Goal: Communication & Community: Share content

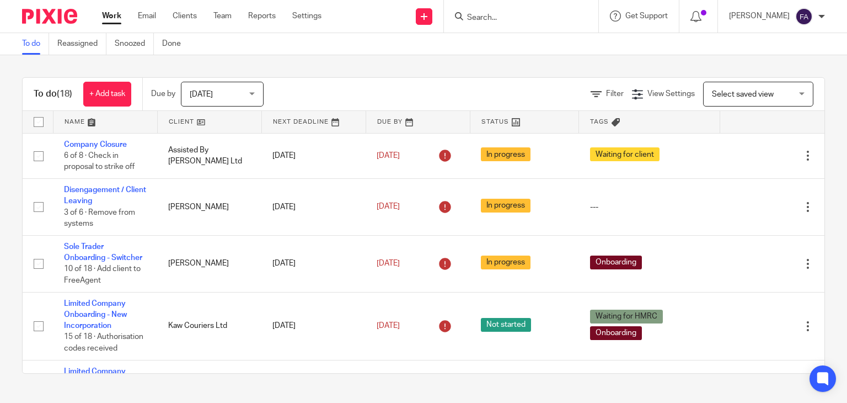
click at [532, 22] on input "Search" at bounding box center [515, 18] width 99 height 10
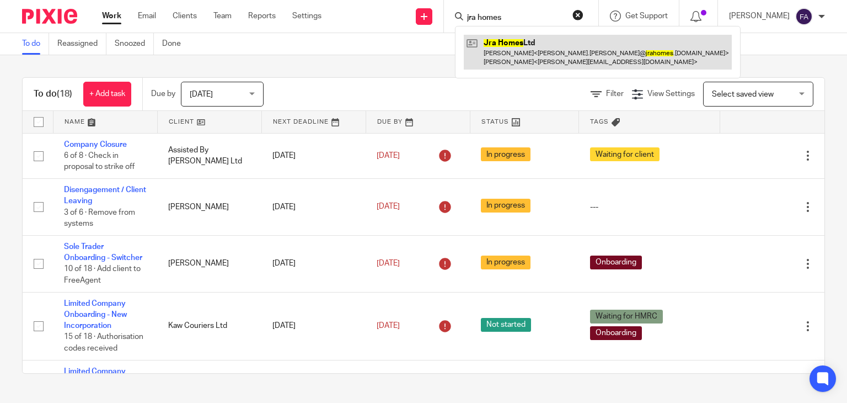
type input "jra homes"
click at [547, 62] on link at bounding box center [598, 52] width 268 height 34
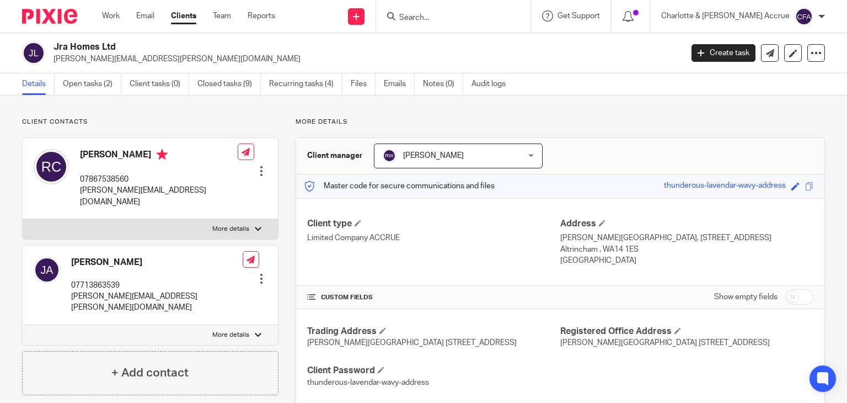
click at [466, 14] on input "Search" at bounding box center [447, 18] width 99 height 10
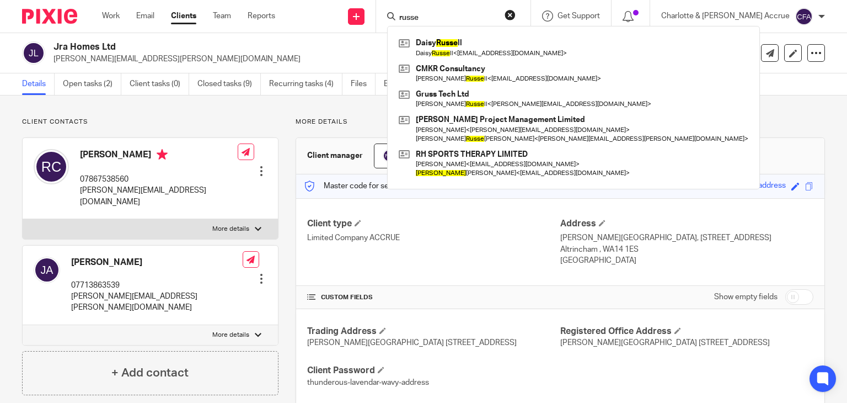
click at [454, 15] on input "russe" at bounding box center [447, 18] width 99 height 10
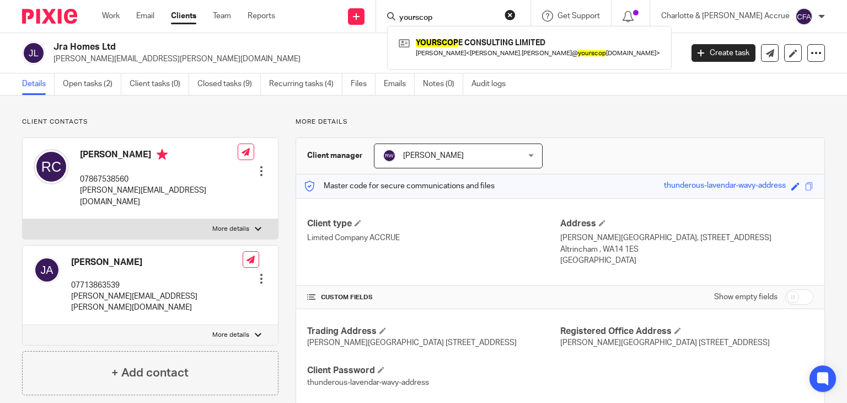
type input "yourscop"
click at [492, 32] on div "YOURSCOP E CONSULTING LIMITED Adam Helman < adam.helman@ yourscop e.co.uk >" at bounding box center [529, 47] width 285 height 43
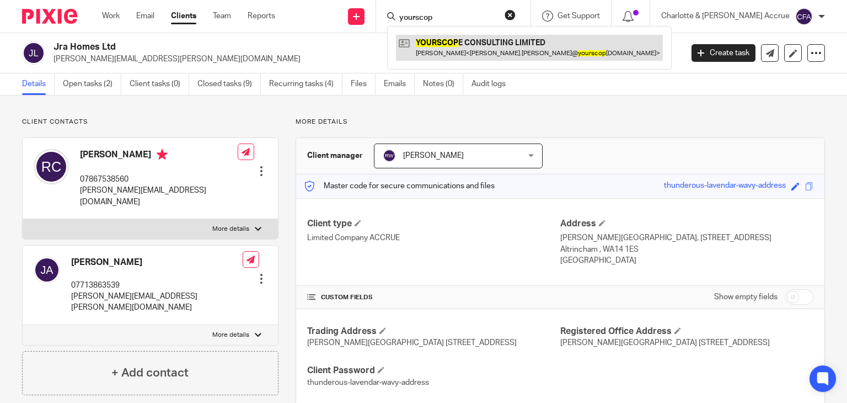
click at [499, 43] on link at bounding box center [529, 47] width 267 height 25
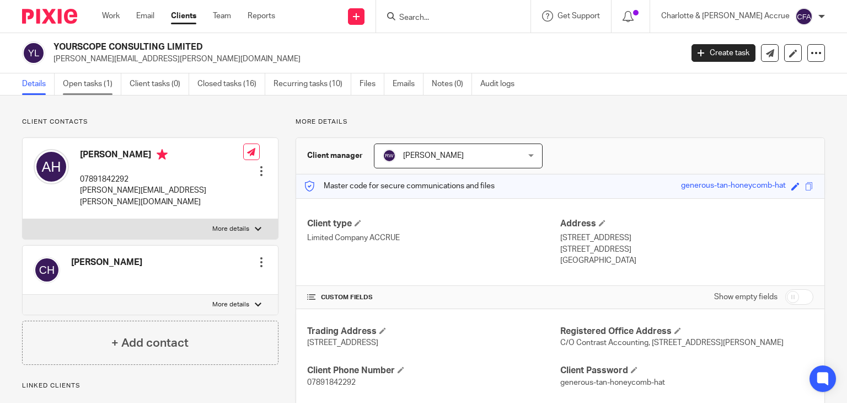
click at [95, 88] on link "Open tasks (1)" at bounding box center [92, 84] width 58 height 22
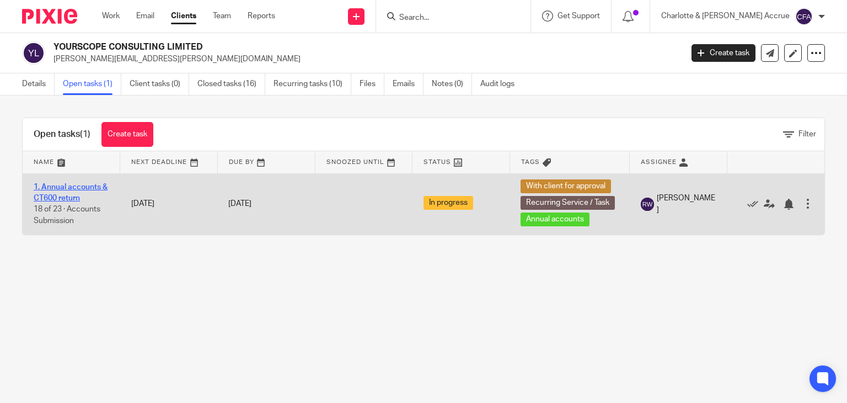
click at [65, 189] on link "1. Annual accounts & CT600 return" at bounding box center [71, 192] width 74 height 19
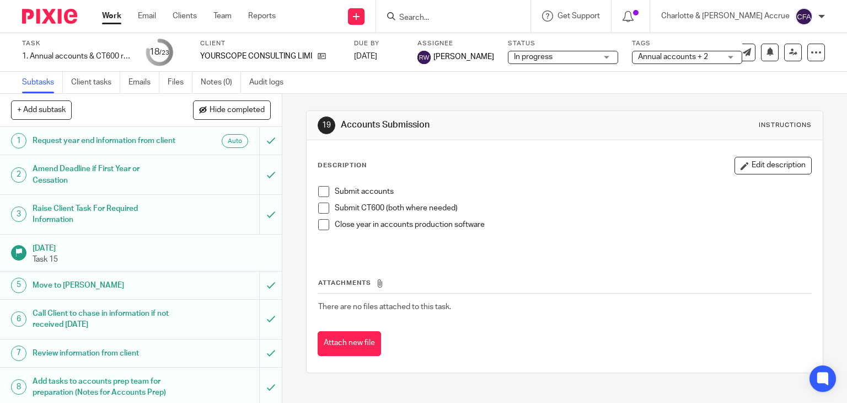
scroll to position [553, 0]
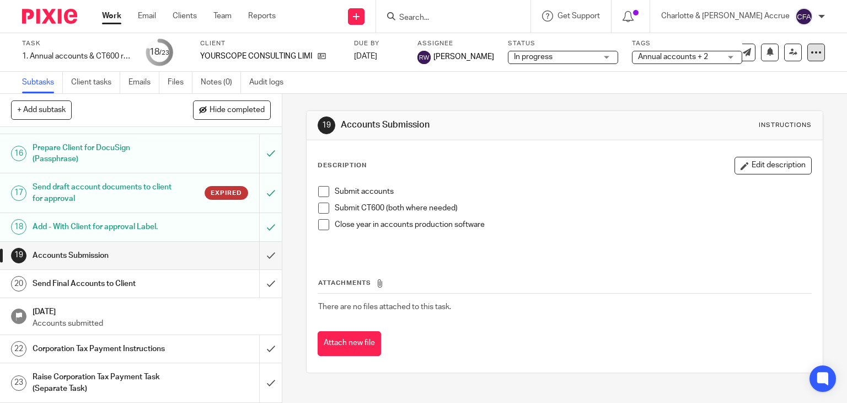
click at [811, 54] on icon at bounding box center [816, 52] width 11 height 11
click at [753, 96] on link "Advanced task editor" at bounding box center [773, 97] width 73 height 8
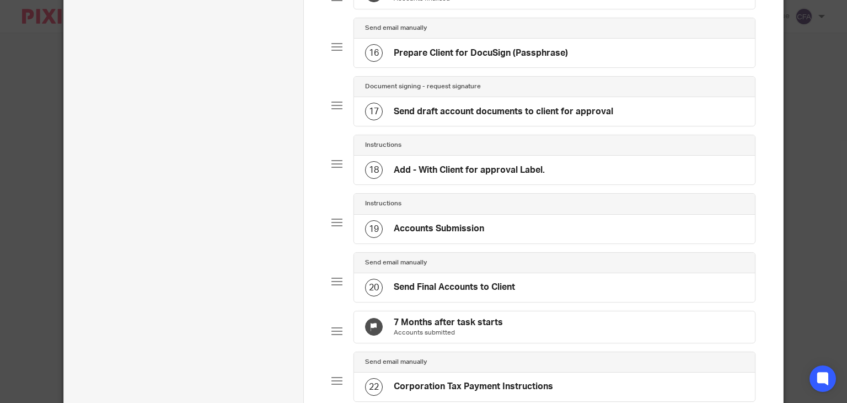
scroll to position [922, 0]
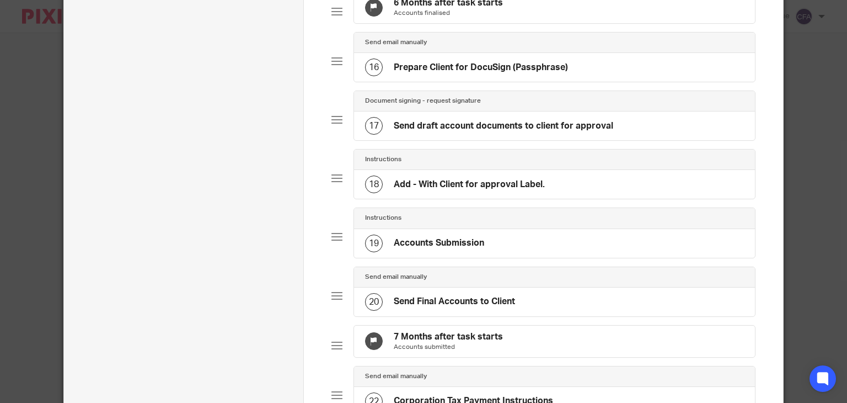
drag, startPoint x: 611, startPoint y: 145, endPoint x: 387, endPoint y: 150, distance: 224.0
click at [387, 140] on div "17 Send draft account documents to client for approval" at bounding box center [554, 125] width 401 height 29
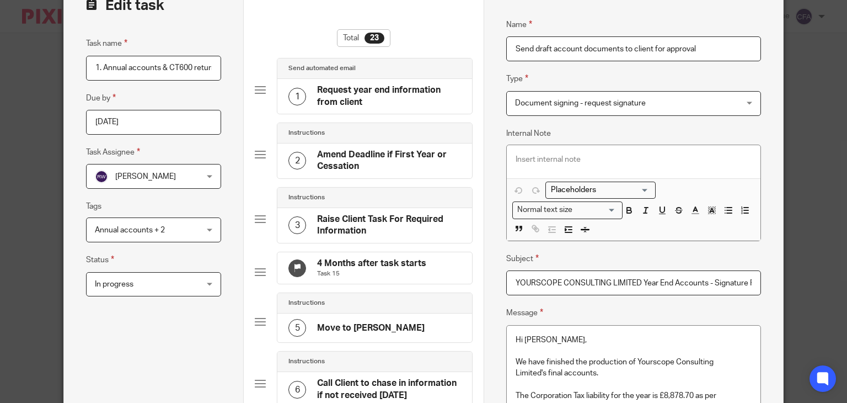
scroll to position [55, 0]
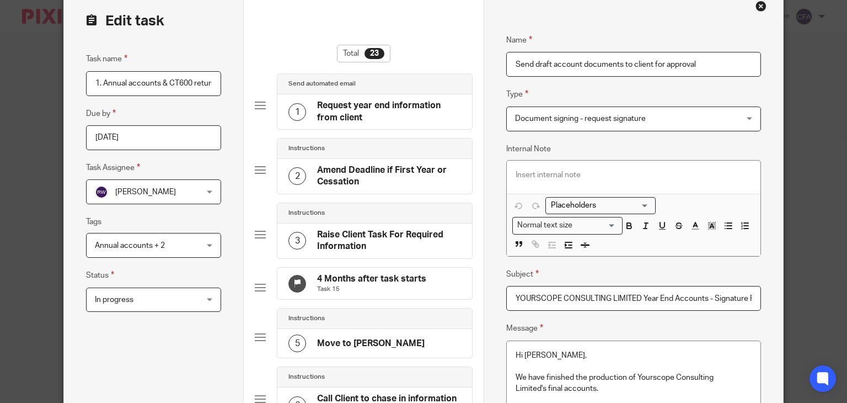
click at [614, 60] on input "Send draft account documents to client for approval" at bounding box center [633, 64] width 255 height 25
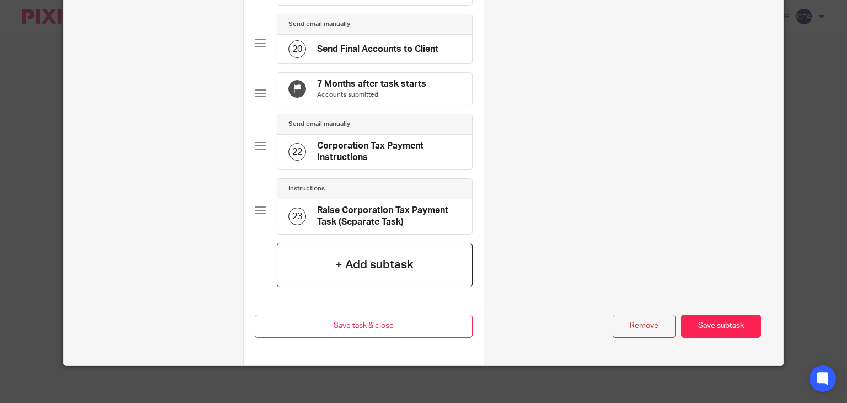
scroll to position [1299, 0]
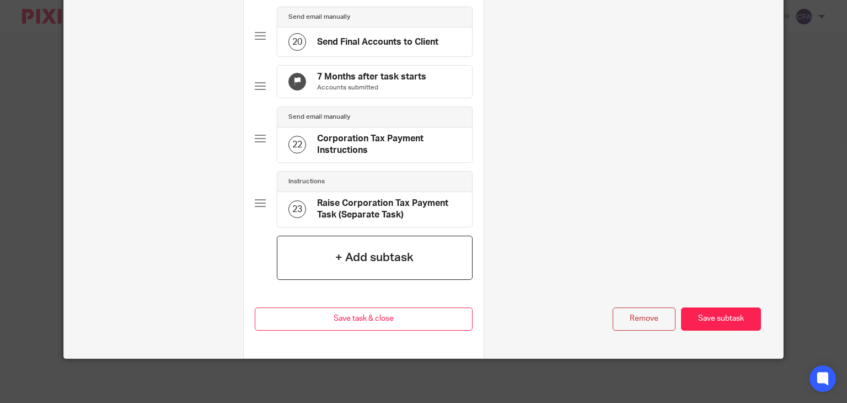
click at [362, 267] on div "+ Add subtask" at bounding box center [375, 257] width 196 height 44
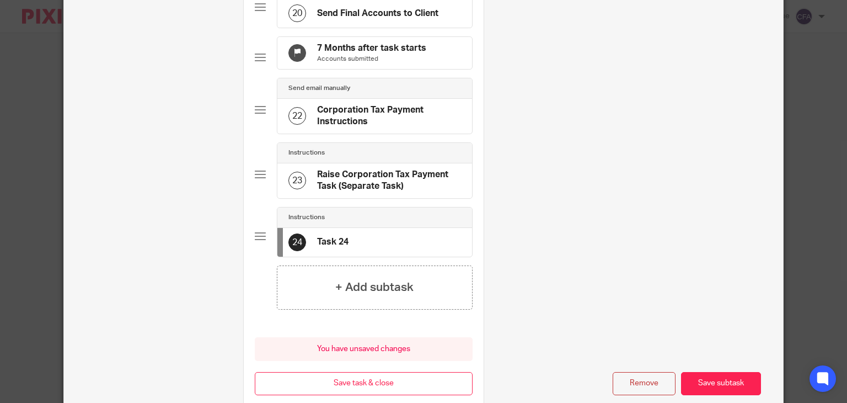
scroll to position [0, 0]
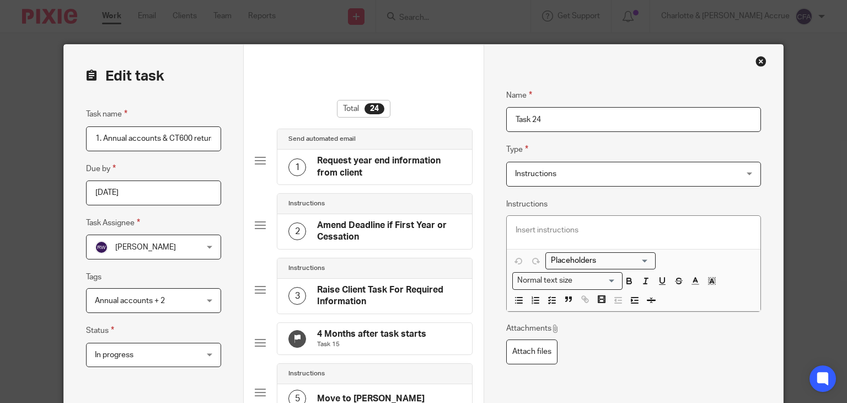
click at [568, 118] on input "Task 24" at bounding box center [633, 119] width 255 height 25
click at [565, 177] on span "Instructions" at bounding box center [613, 173] width 196 height 23
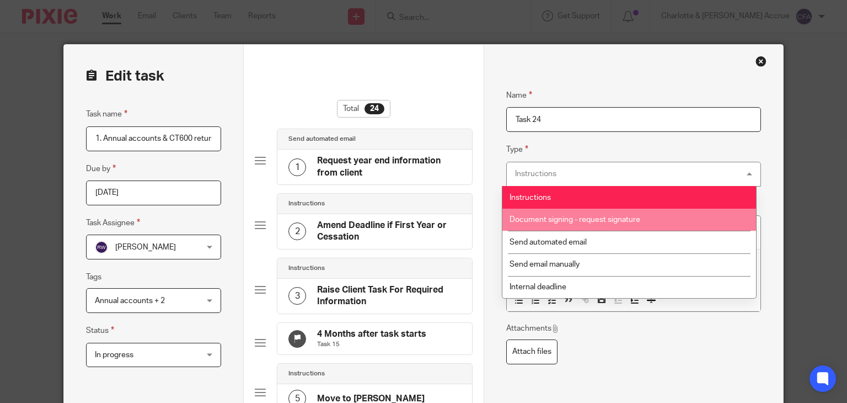
click at [572, 220] on span "Document signing - request signature" at bounding box center [575, 220] width 131 height 8
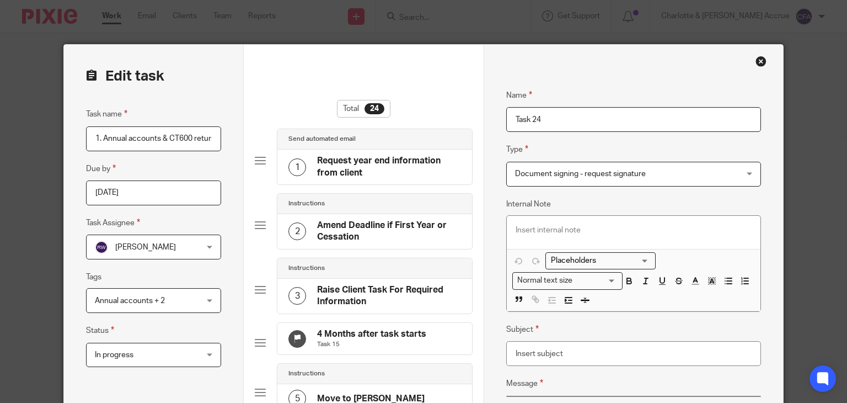
click at [560, 120] on input "Task 24" at bounding box center [633, 119] width 255 height 25
paste input "Send draft account documents to client for approval"
type input "Send draft account documents to client for approval"
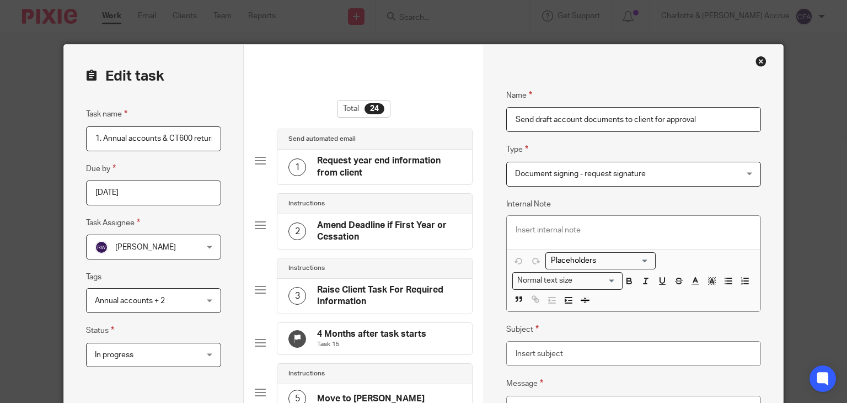
click at [580, 232] on p at bounding box center [634, 229] width 236 height 11
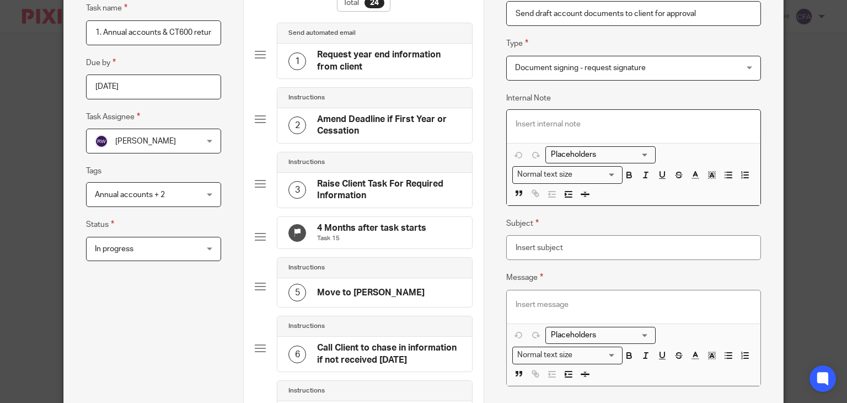
scroll to position [110, 0]
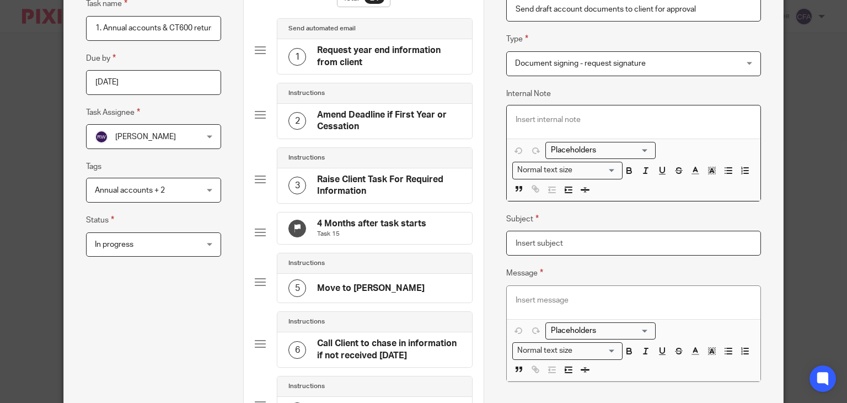
click at [565, 239] on input "Subject" at bounding box center [633, 243] width 255 height 25
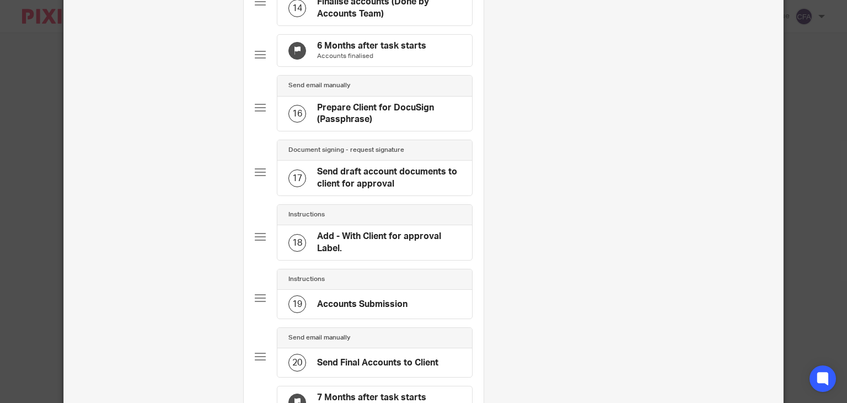
scroll to position [847, 0]
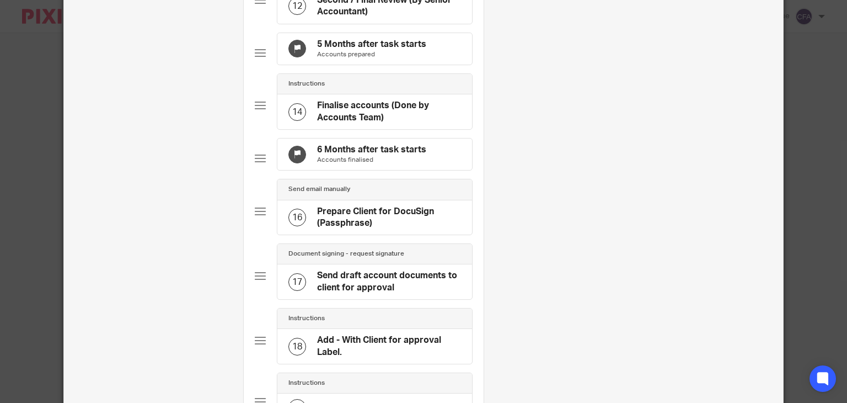
click at [389, 291] on h4 "Send draft account documents to client for approval" at bounding box center [389, 282] width 144 height 24
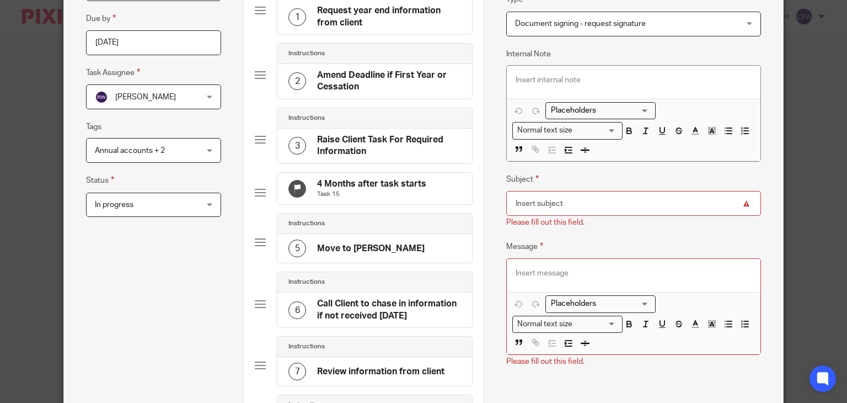
click at [379, 310] on h4 "Call Client to chase in information if not received within 4 months" at bounding box center [389, 310] width 144 height 24
click at [568, 193] on input "Subject" at bounding box center [633, 203] width 255 height 25
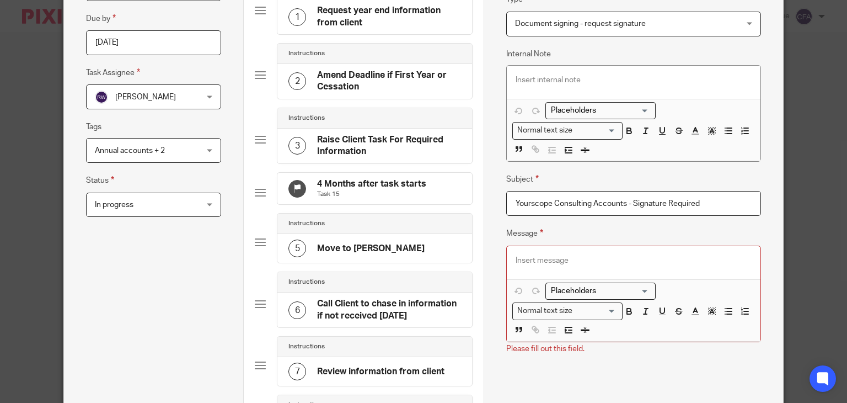
type input "Yourscope Consulting Accounts - Signature Required"
click at [547, 259] on p at bounding box center [634, 260] width 236 height 11
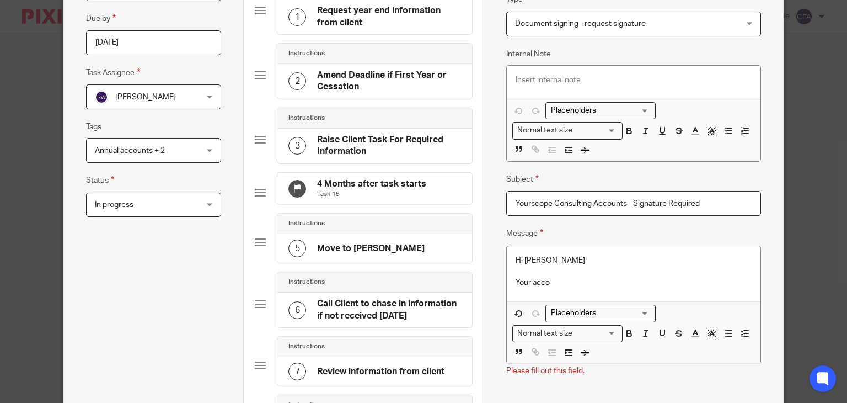
click at [551, 271] on p at bounding box center [634, 271] width 236 height 11
click at [554, 277] on p "Your acco" at bounding box center [634, 282] width 236 height 11
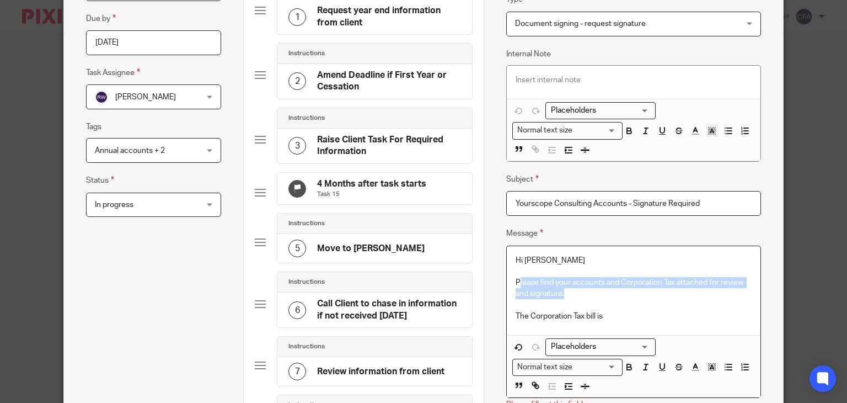
drag, startPoint x: 513, startPoint y: 279, endPoint x: 598, endPoint y: 289, distance: 85.6
click at [598, 288] on p "Please find your accounts and Corporation Tax attached for review and signature." at bounding box center [634, 288] width 236 height 23
click at [630, 315] on p "The Corporation Tax bill is" at bounding box center [634, 316] width 236 height 11
drag, startPoint x: 511, startPoint y: 259, endPoint x: 630, endPoint y: 312, distance: 130.6
click at [618, 312] on div "Hi Adam Please find your accounts and Corporation Tax attached for review and s…" at bounding box center [634, 290] width 254 height 89
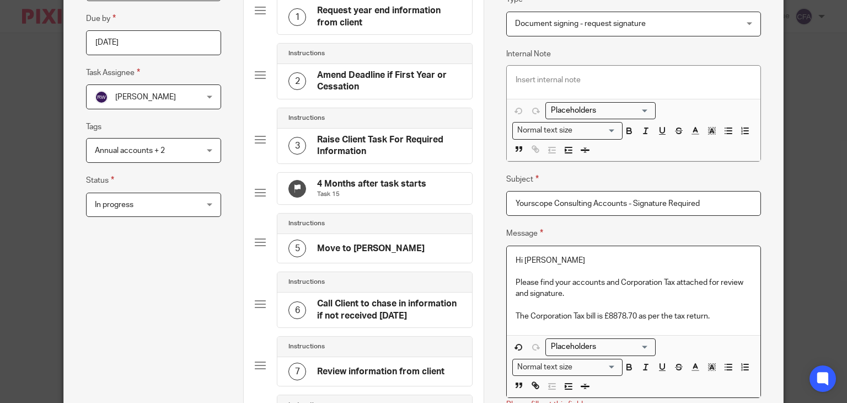
click at [630, 312] on p "The Corporation Tax bill is £8878.70 as per the tax return." at bounding box center [634, 316] width 236 height 11
drag, startPoint x: 706, startPoint y: 316, endPoint x: 717, endPoint y: 315, distance: 11.0
click at [706, 316] on p "The Corporation Tax bill is £8878.70 as per the tax return." at bounding box center [634, 316] width 236 height 11
click at [717, 315] on p "The Corporation Tax bill is £8878.70 as per the tax return." at bounding box center [634, 316] width 236 height 11
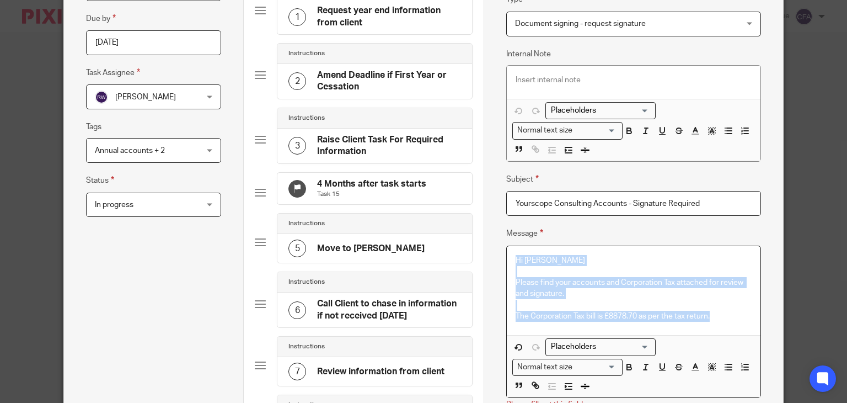
drag, startPoint x: 731, startPoint y: 321, endPoint x: 504, endPoint y: 261, distance: 234.9
click at [507, 261] on div "Hi Adam Please find your accounts and Corporation Tax attached for review and s…" at bounding box center [634, 290] width 254 height 89
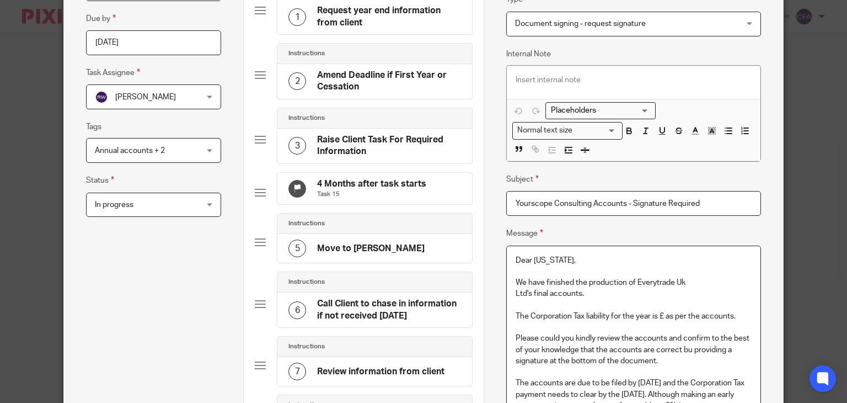
scroll to position [202, 0]
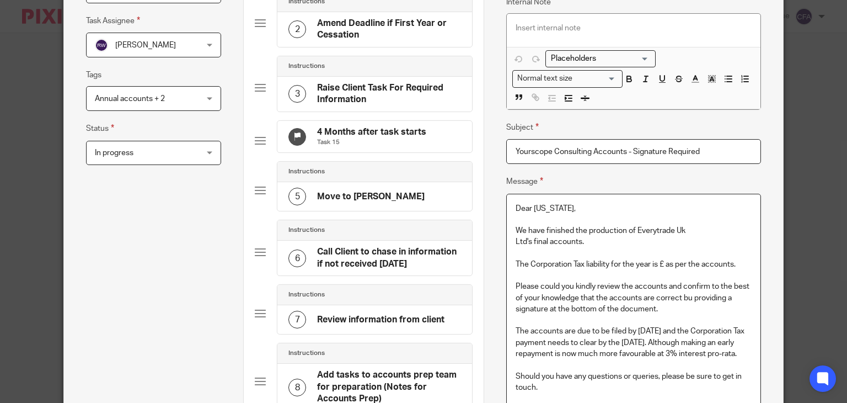
click at [538, 207] on p "Dear Georgia," at bounding box center [634, 208] width 236 height 11
drag, startPoint x: 686, startPoint y: 231, endPoint x: 633, endPoint y: 229, distance: 53.0
click at [633, 229] on p "We have finished the production of Everytrade Uk Ltd's final accounts." at bounding box center [634, 236] width 236 height 23
click at [662, 264] on p "The Corporation Tax liability for the year is £ as per the accounts." at bounding box center [634, 264] width 236 height 11
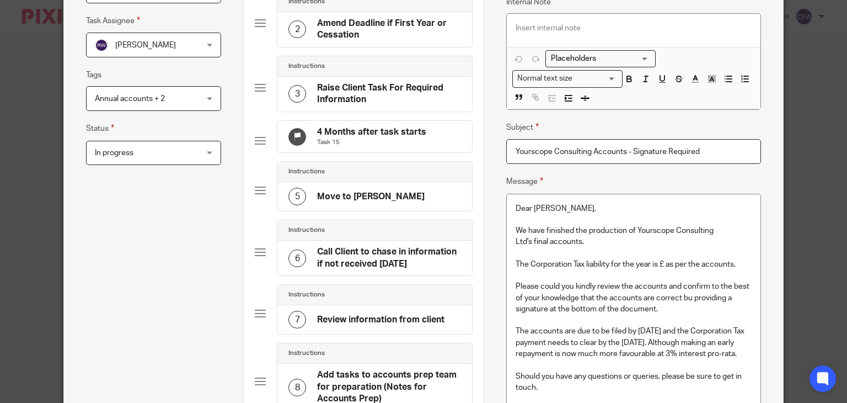
click at [661, 263] on p "The Corporation Tax liability for the year is £ as per the accounts." at bounding box center [634, 264] width 236 height 11
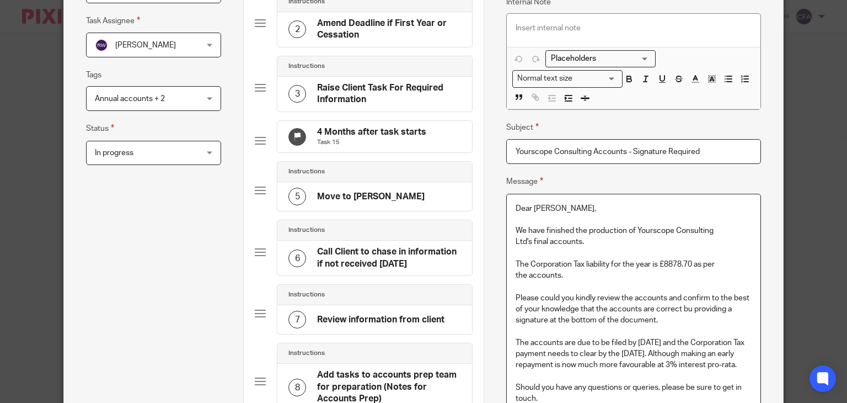
click at [606, 284] on p at bounding box center [634, 286] width 236 height 11
drag, startPoint x: 621, startPoint y: 306, endPoint x: 627, endPoint y: 309, distance: 6.9
click at [622, 306] on p "Please could you kindly review the accounts and confirm to the best of your kno…" at bounding box center [634, 309] width 236 height 34
click at [687, 309] on p "Please could you kindly review the accounts and confirm to the best of your kno…" at bounding box center [634, 309] width 236 height 34
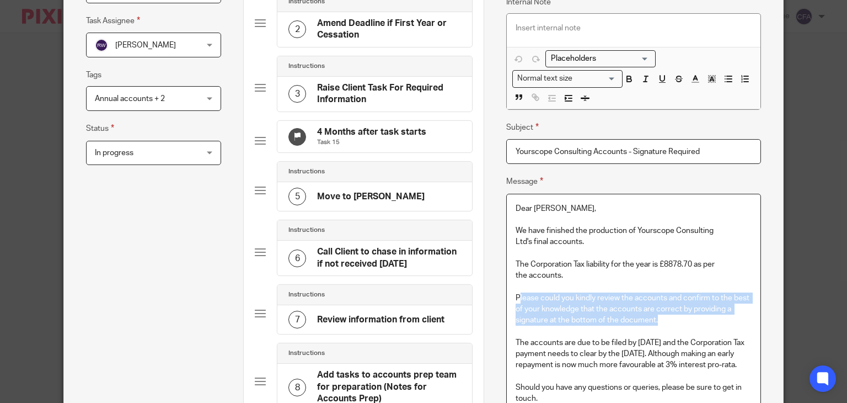
drag, startPoint x: 513, startPoint y: 291, endPoint x: 662, endPoint y: 319, distance: 151.6
click at [655, 319] on p "Please could you kindly review the accounts and confirm to the best of your kno…" at bounding box center [634, 309] width 236 height 34
click at [662, 319] on p "Please could you kindly review the accounts and confirm to the best of your kno…" at bounding box center [634, 309] width 236 height 34
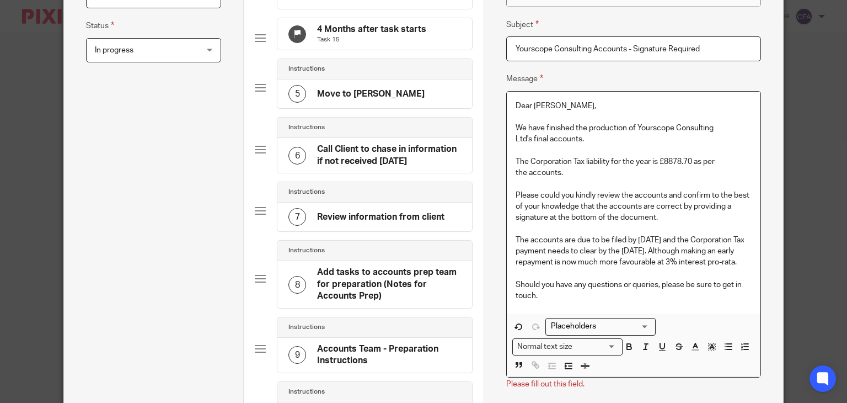
scroll to position [312, 0]
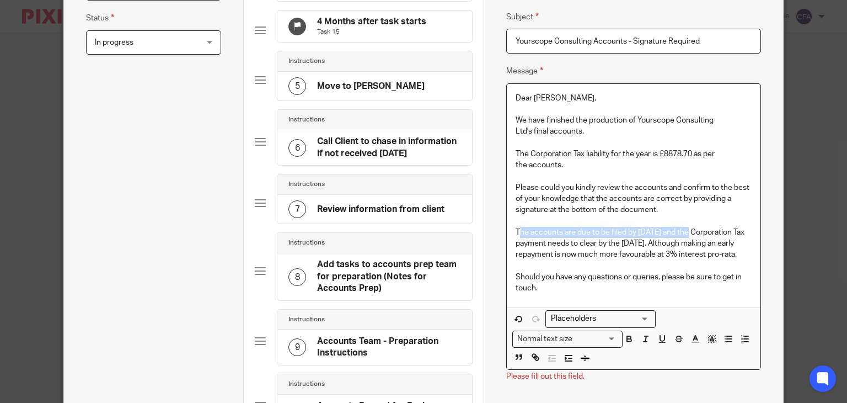
drag, startPoint x: 514, startPoint y: 230, endPoint x: 686, endPoint y: 233, distance: 172.1
click at [686, 233] on p "The accounts are due to be filed by 10 Jul 2025 and the Corporation Tax payment…" at bounding box center [634, 244] width 236 height 34
click at [660, 242] on p "The accounts are due to be filed by 10 Jul 2025 and the Corporation Tax payment…" at bounding box center [634, 244] width 236 height 34
click at [674, 227] on p "The accounts are due to be filed by 10 Jul 2025 and the Corporation Tax payment…" at bounding box center [634, 244] width 236 height 34
drag, startPoint x: 673, startPoint y: 232, endPoint x: 635, endPoint y: 226, distance: 38.6
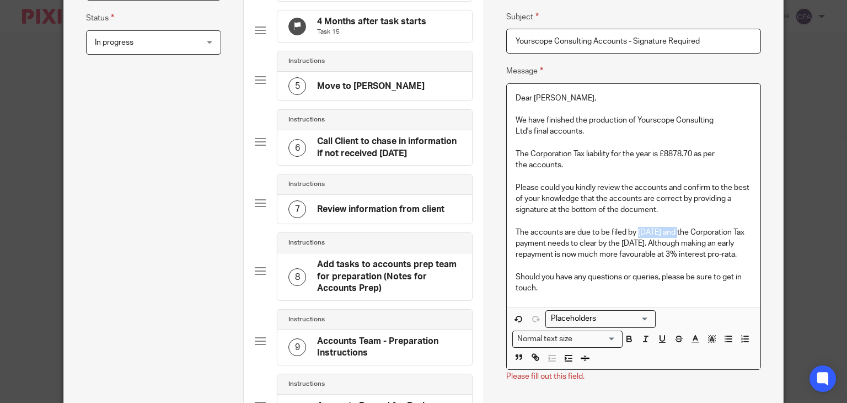
click at [635, 227] on p "The accounts are due to be filed by 10 Jul 2025 and the Corporation Tax payment…" at bounding box center [634, 244] width 236 height 34
drag, startPoint x: 715, startPoint y: 244, endPoint x: 682, endPoint y: 238, distance: 34.1
click at [682, 238] on p "The accounts are due to be filed by 31st December 2025 and the Corporation Tax …" at bounding box center [634, 244] width 236 height 34
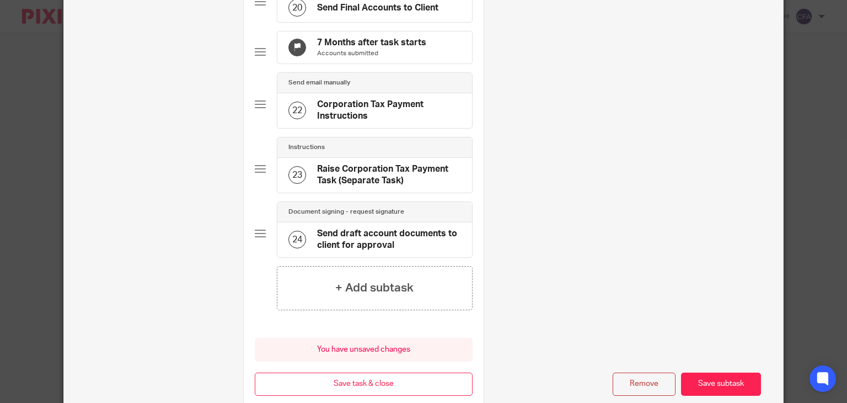
scroll to position [1398, 0]
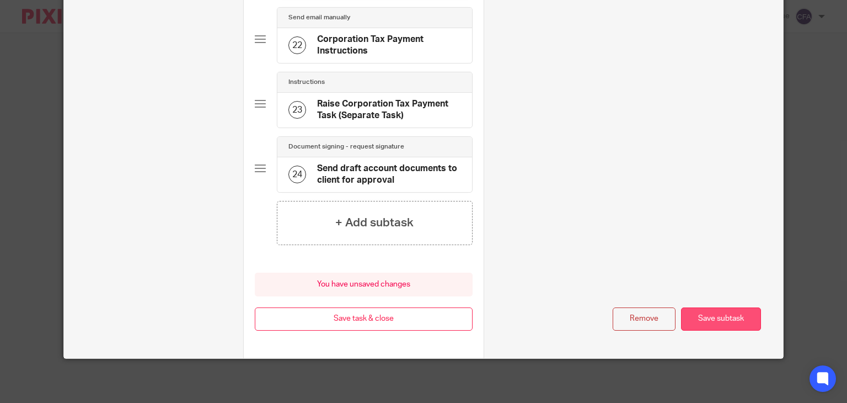
click at [713, 311] on button "Save subtask" at bounding box center [721, 319] width 80 height 24
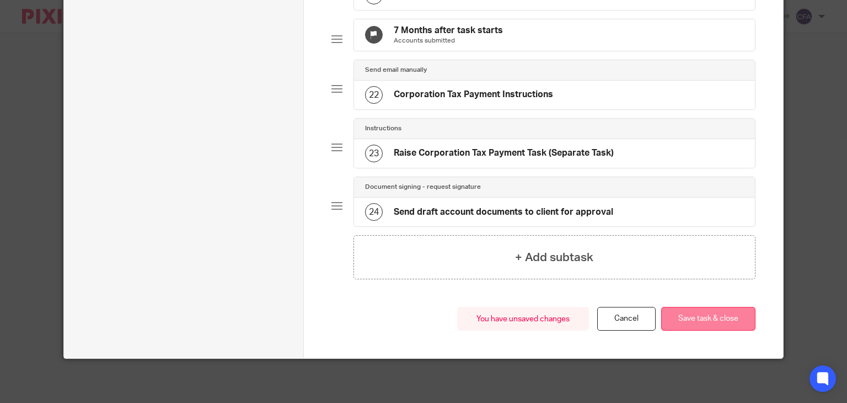
click at [702, 317] on button "Save task & close" at bounding box center [708, 319] width 94 height 24
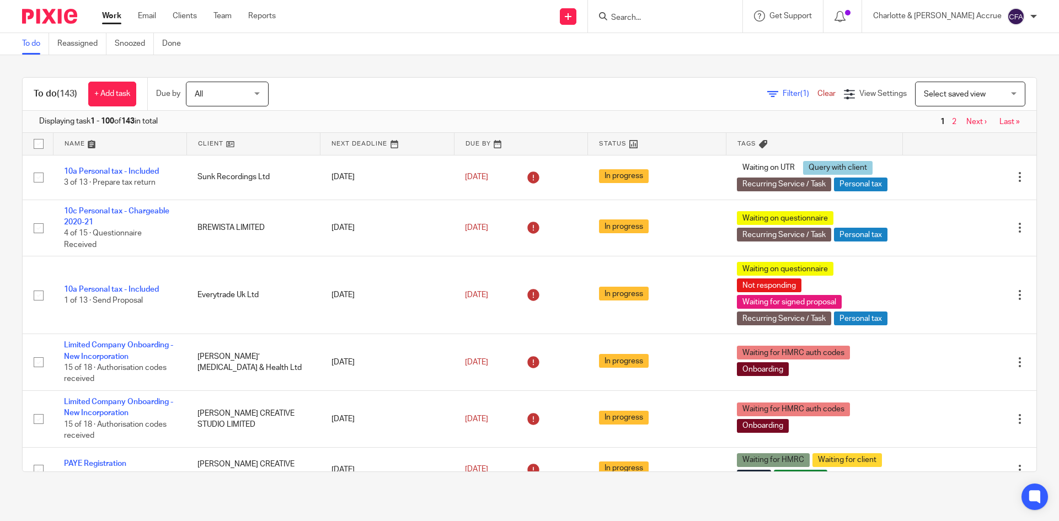
click at [709, 20] on input "Search" at bounding box center [659, 18] width 99 height 10
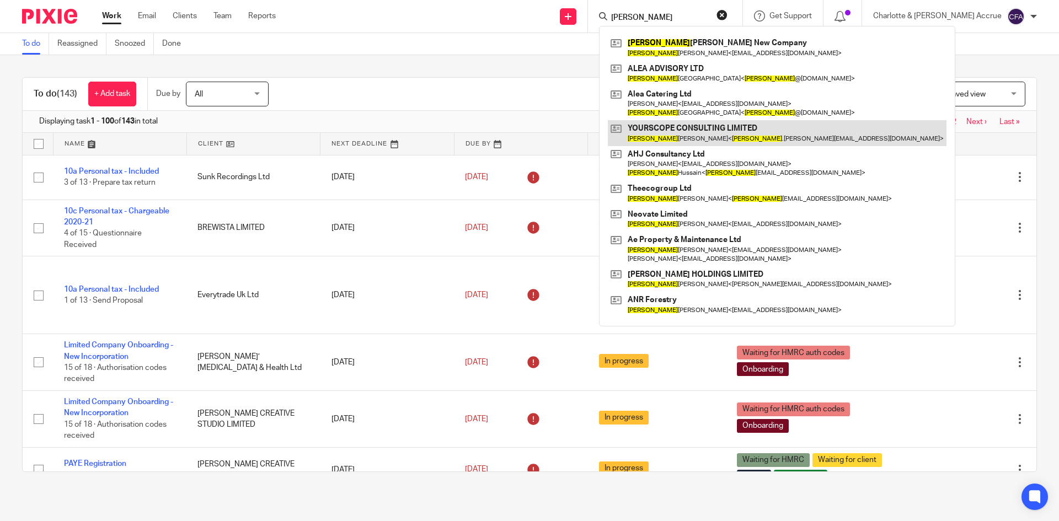
type input "[PERSON_NAME]"
click at [760, 125] on link at bounding box center [777, 132] width 339 height 25
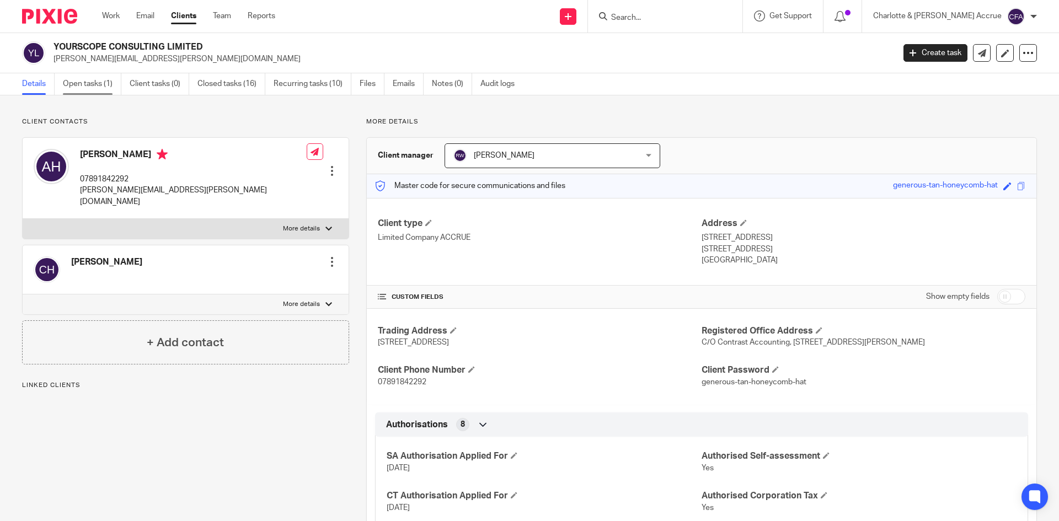
click at [114, 84] on link "Open tasks (1)" at bounding box center [92, 84] width 58 height 22
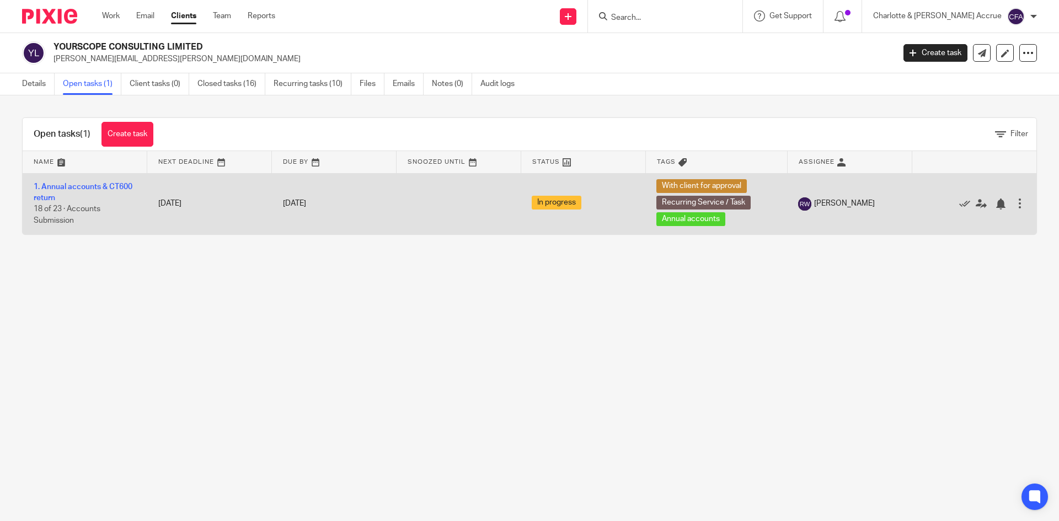
click at [88, 181] on td "1. Annual accounts & CT600 return 18 of 23 · Accounts Submission" at bounding box center [85, 203] width 125 height 61
click at [89, 183] on link "1. Annual accounts & CT600 return" at bounding box center [83, 192] width 99 height 19
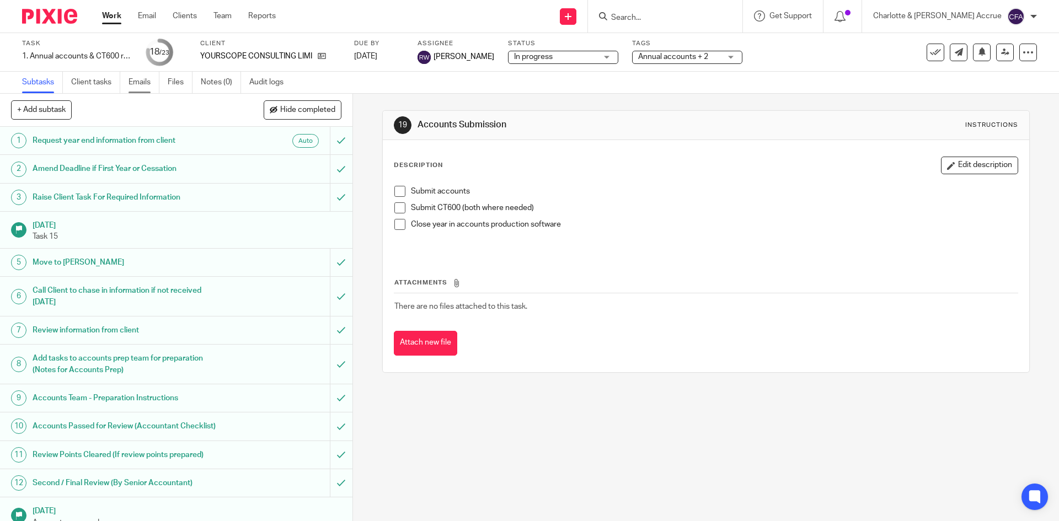
click at [145, 85] on link "Emails" at bounding box center [144, 83] width 31 height 22
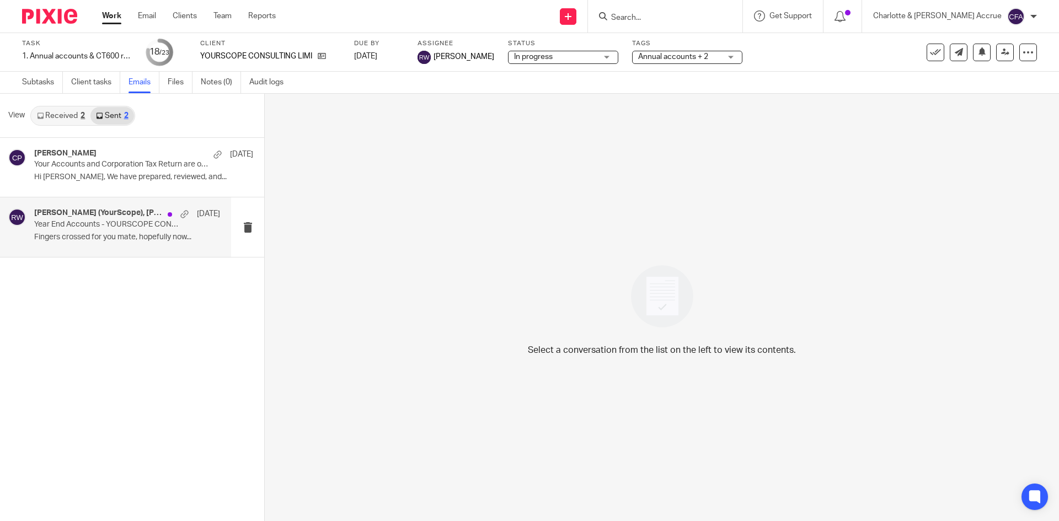
click at [149, 223] on p "Year End Accounts - YOURSCOPE CONSULTING LIMITED - Information Required" at bounding box center [108, 224] width 149 height 9
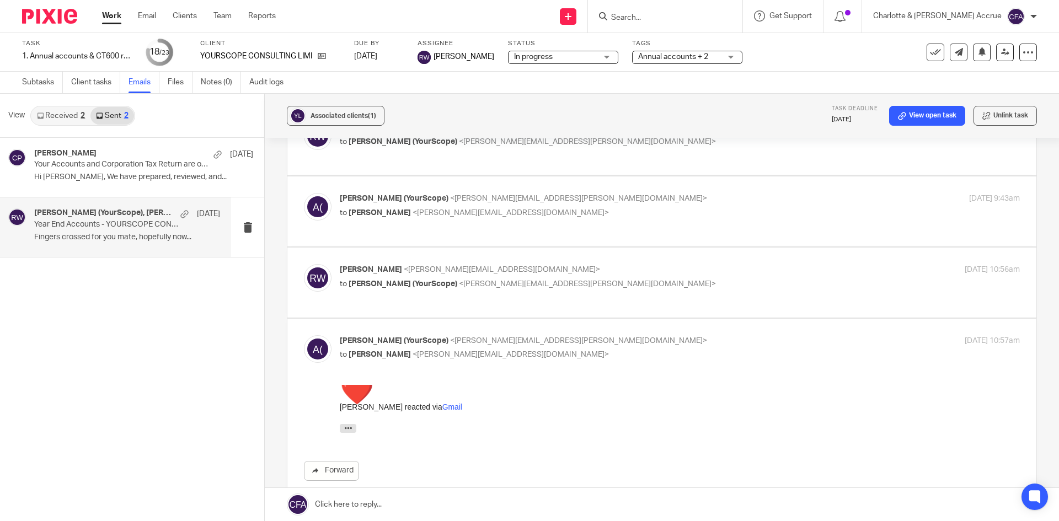
scroll to position [368, 0]
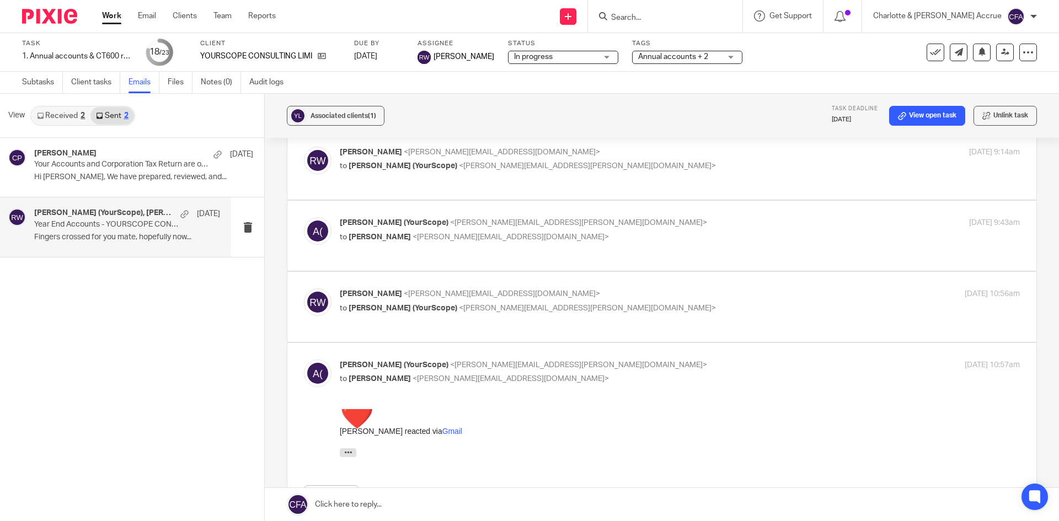
click at [522, 304] on span "<adam.helman@yourscope.co.uk>" at bounding box center [587, 308] width 257 height 8
checkbox input "true"
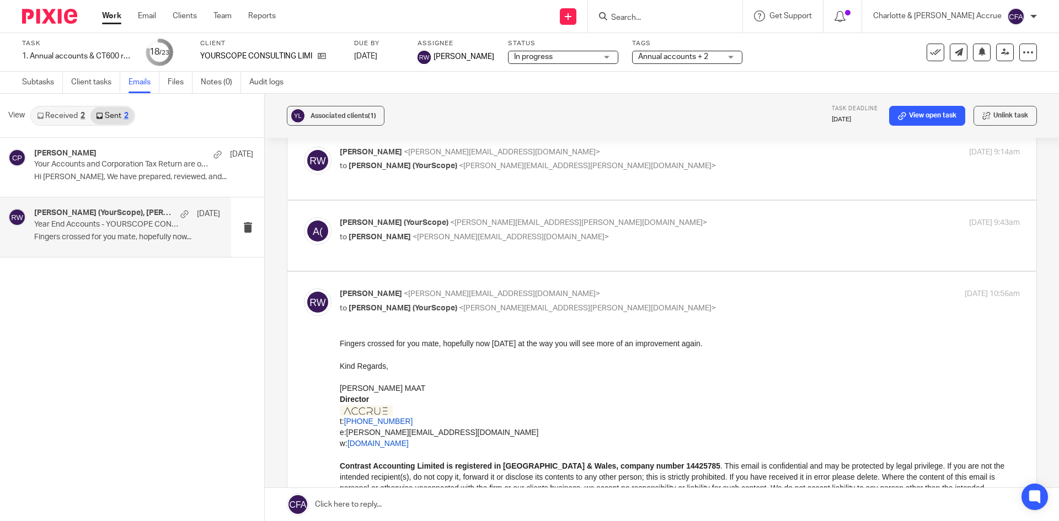
scroll to position [0, 0]
click at [527, 232] on p "to Ricky Whitfield <ricky@accrueaccounting.co.uk>" at bounding box center [566, 238] width 453 height 12
checkbox input "true"
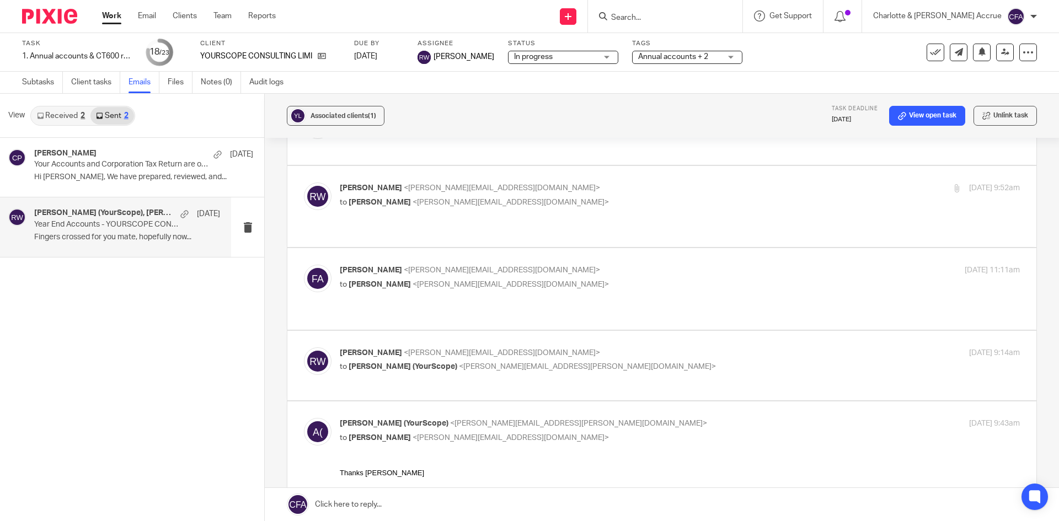
scroll to position [148, 0]
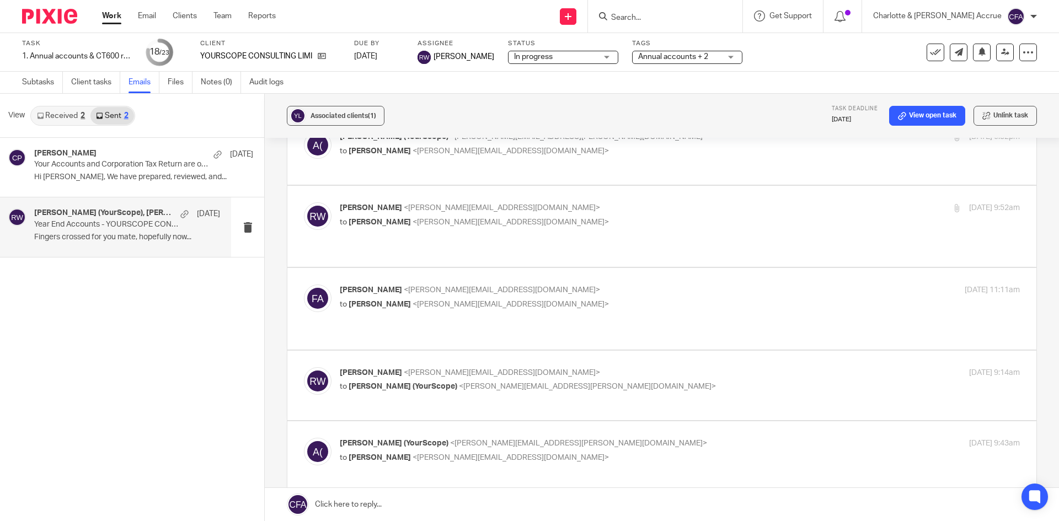
click at [549, 367] on p "Ricky Whitfield <ricky@accrueaccounting.co.uk>" at bounding box center [566, 373] width 453 height 12
checkbox input "true"
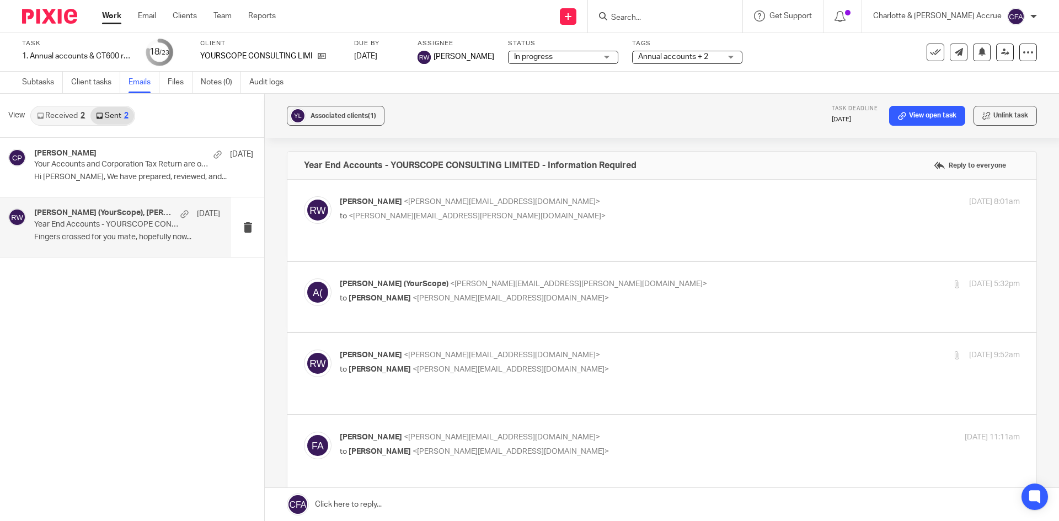
scroll to position [0, 0]
click at [522, 223] on div "Ricky Whitfield <ricky@accrueaccounting.co.uk> to <adam.helman@yourscope.co.uk>…" at bounding box center [680, 211] width 680 height 28
checkbox input "true"
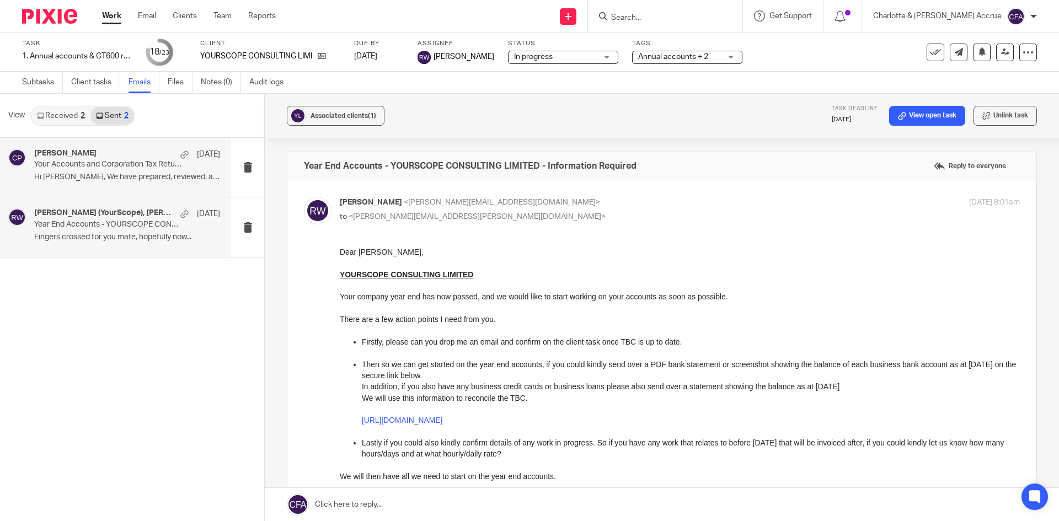
click at [121, 157] on div "Charlie Partridge 11 Jun" at bounding box center [127, 154] width 186 height 11
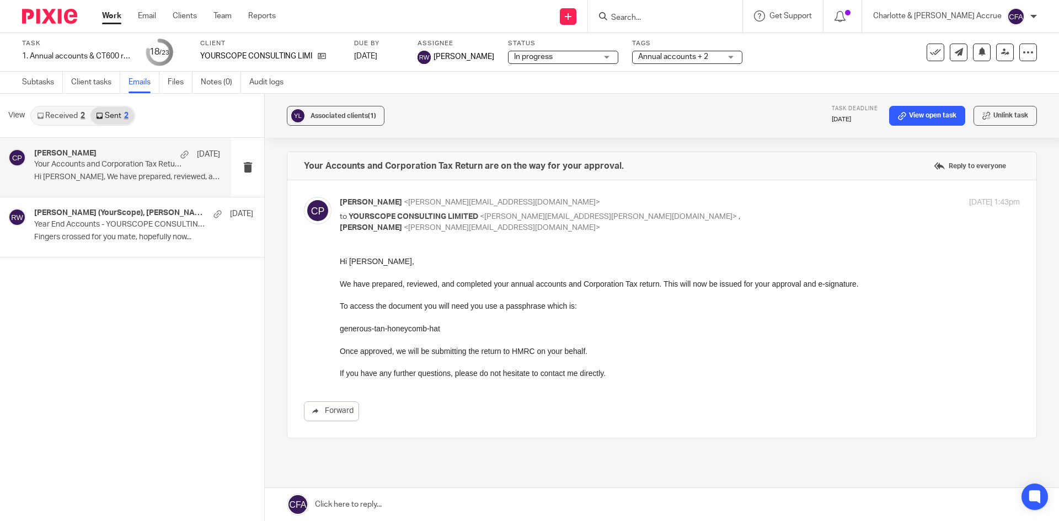
click at [114, 13] on link "Work" at bounding box center [111, 15] width 19 height 11
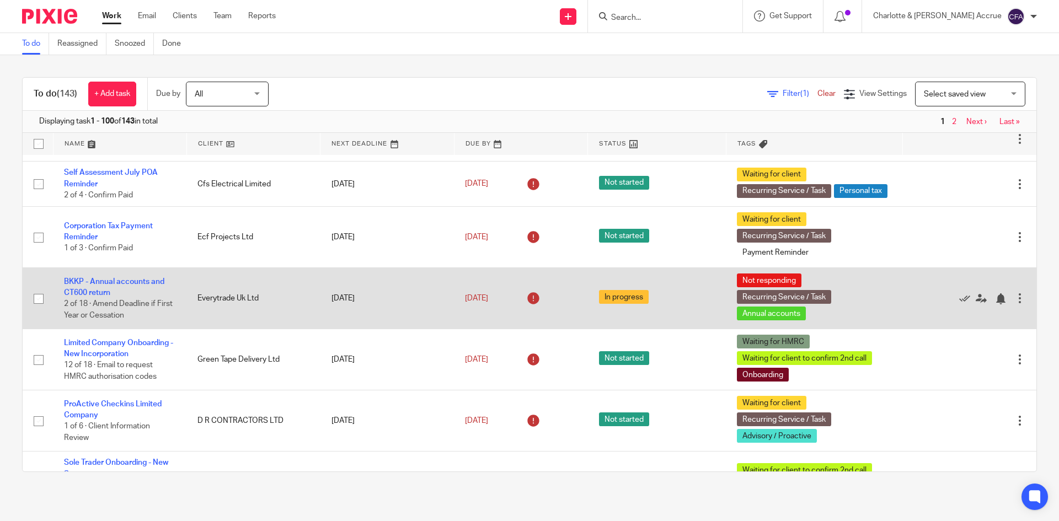
scroll to position [772, 0]
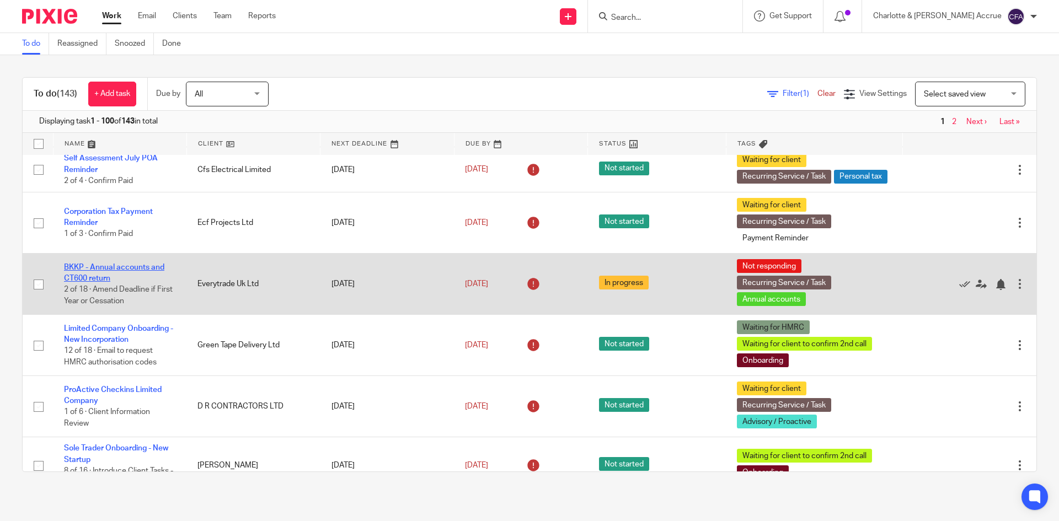
click at [131, 282] on link "BKKP - Annual accounts and CT600 return" at bounding box center [114, 273] width 100 height 19
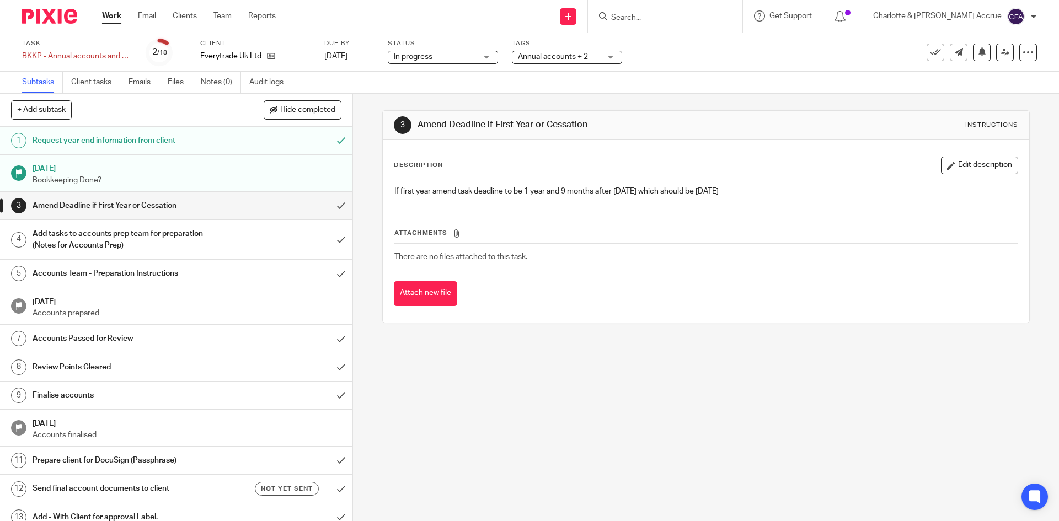
scroll to position [160, 0]
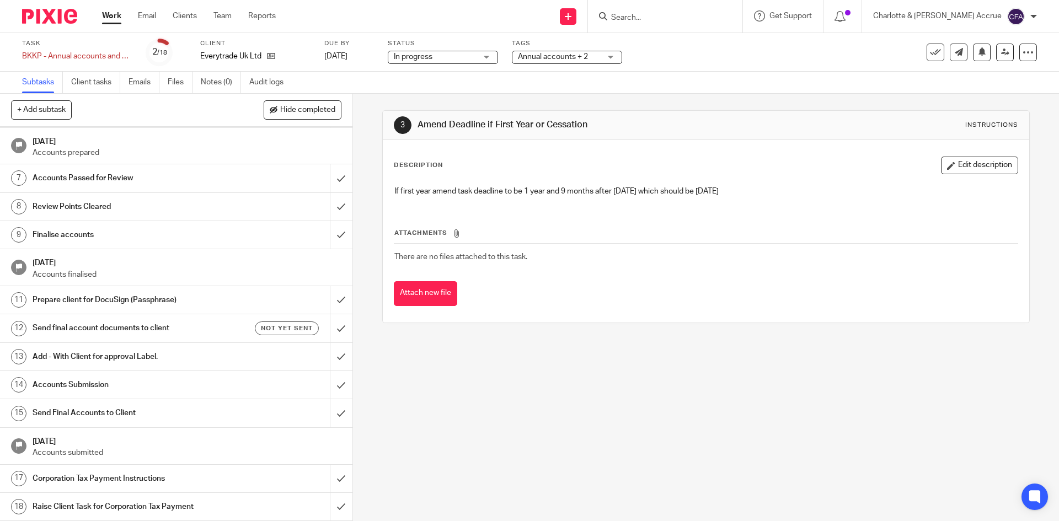
click at [169, 327] on h1 "Send final account documents to client" at bounding box center [128, 328] width 191 height 17
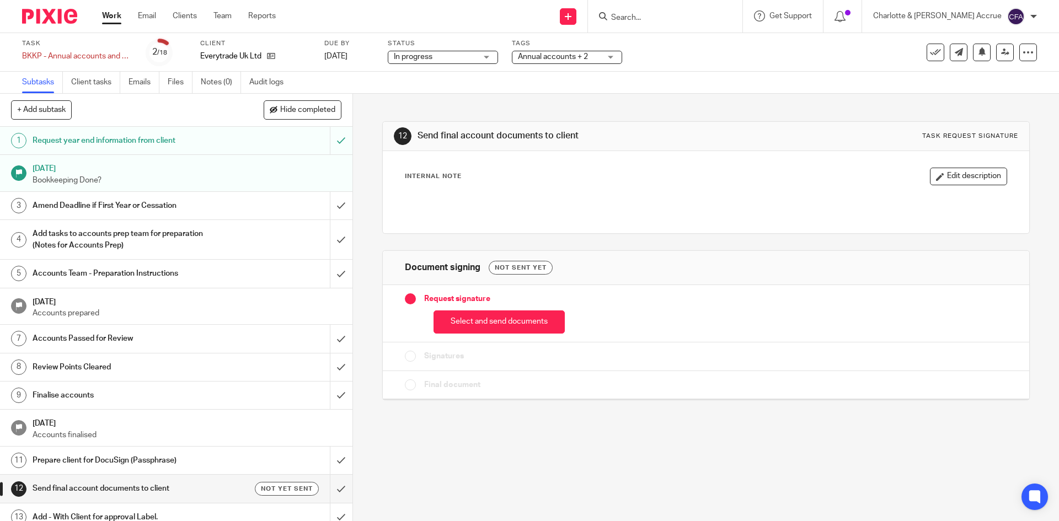
click at [446, 313] on button "Select and send documents" at bounding box center [498, 323] width 131 height 24
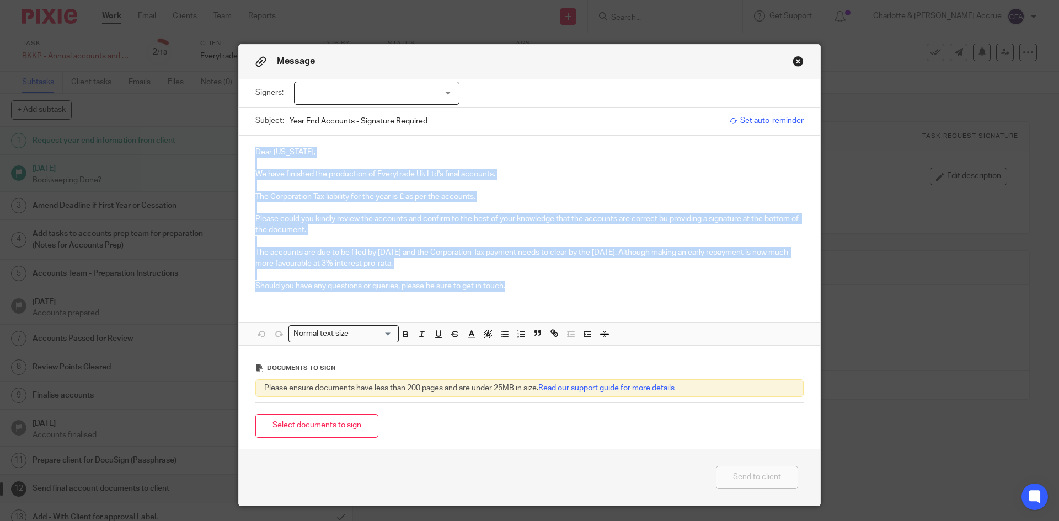
drag, startPoint x: 254, startPoint y: 153, endPoint x: 584, endPoint y: 300, distance: 361.0
click at [584, 300] on div "Dear [US_STATE], We have finished the production of Everytrade Uk Ltd's final a…" at bounding box center [529, 218] width 581 height 164
copy div "Dear [US_STATE], We have finished the production of Everytrade Uk Ltd's final a…"
click at [795, 58] on button "Close modal" at bounding box center [798, 61] width 11 height 11
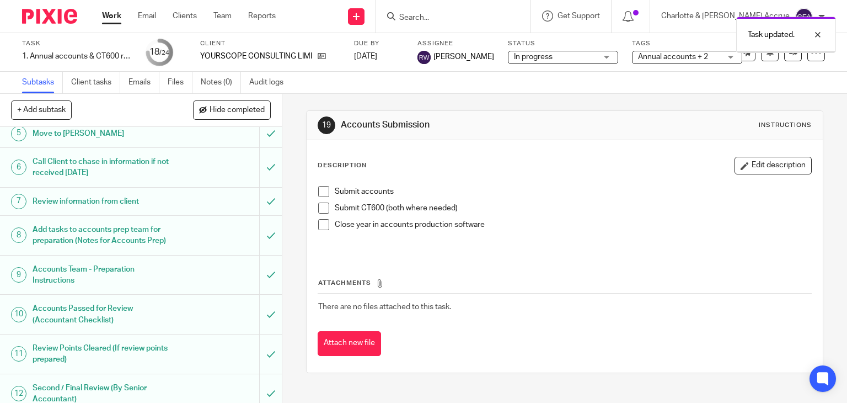
scroll to position [593, 0]
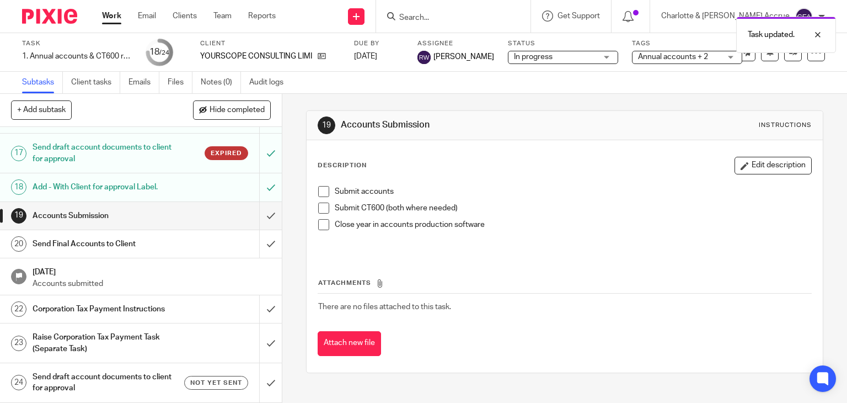
click at [121, 374] on h1 "Send draft account documents to client for approval" at bounding box center [105, 382] width 144 height 28
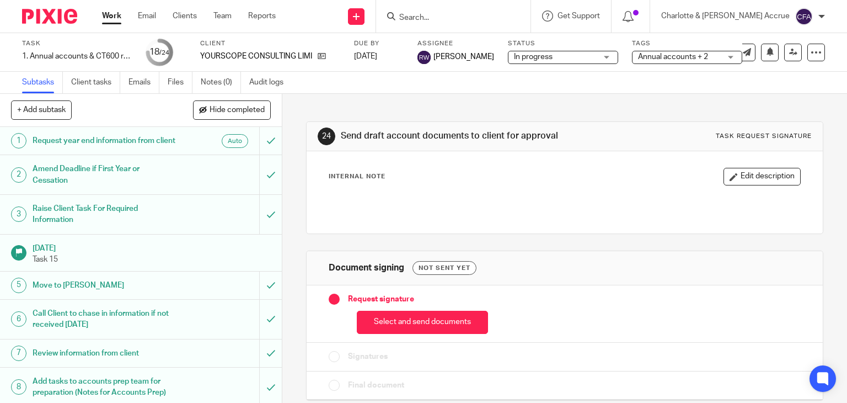
click at [390, 317] on button "Select and send documents" at bounding box center [422, 323] width 131 height 24
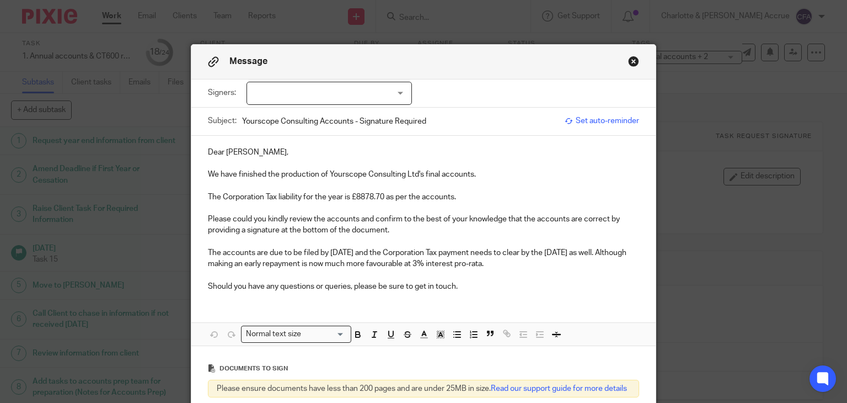
click at [344, 101] on div at bounding box center [329, 93] width 165 height 23
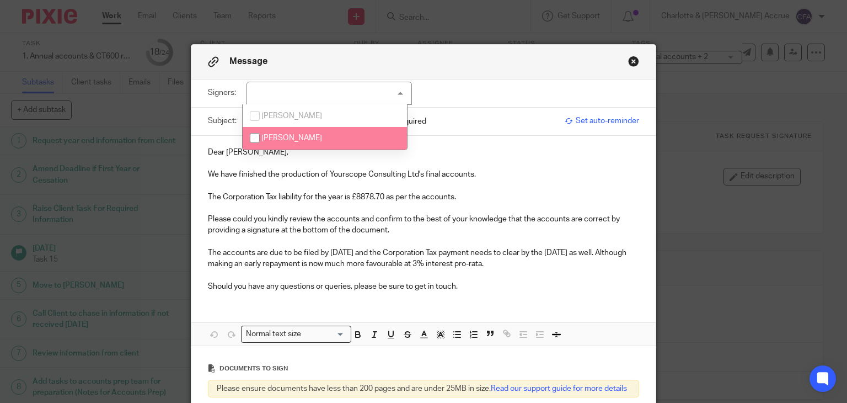
click at [320, 140] on li "Adam Helman" at bounding box center [325, 138] width 164 height 23
checkbox input "true"
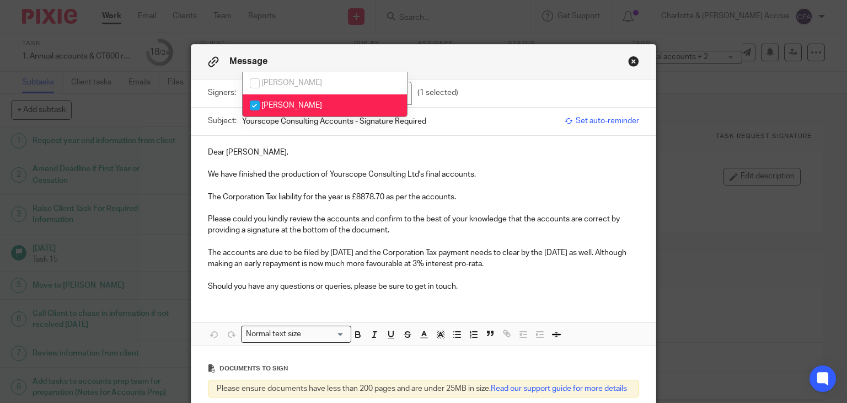
scroll to position [158, 0]
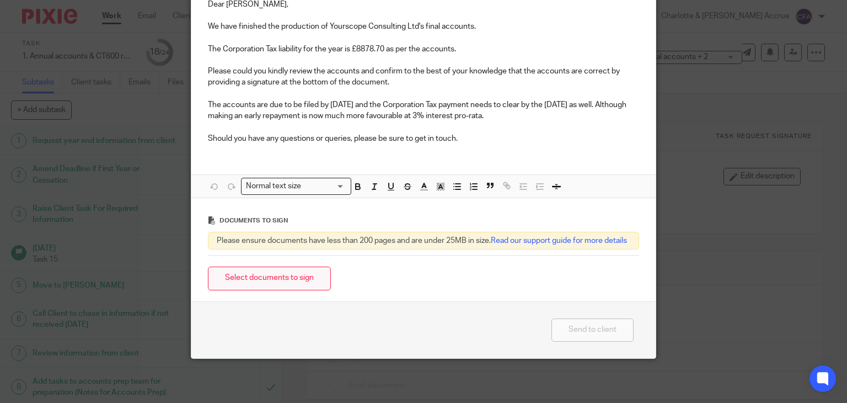
click at [265, 283] on button "Select documents to sign" at bounding box center [269, 278] width 123 height 24
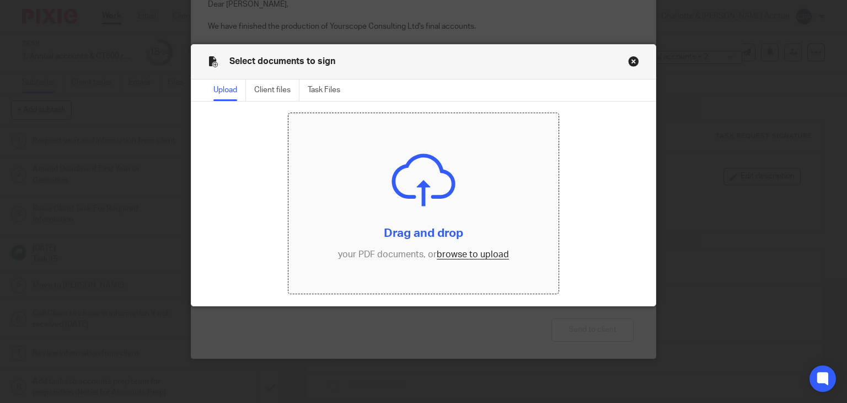
click at [465, 261] on input "file" at bounding box center [423, 203] width 270 height 180
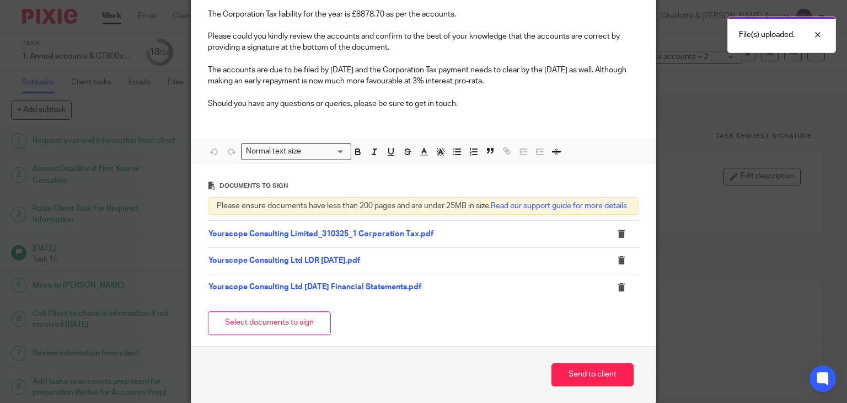
scroll to position [237, 0]
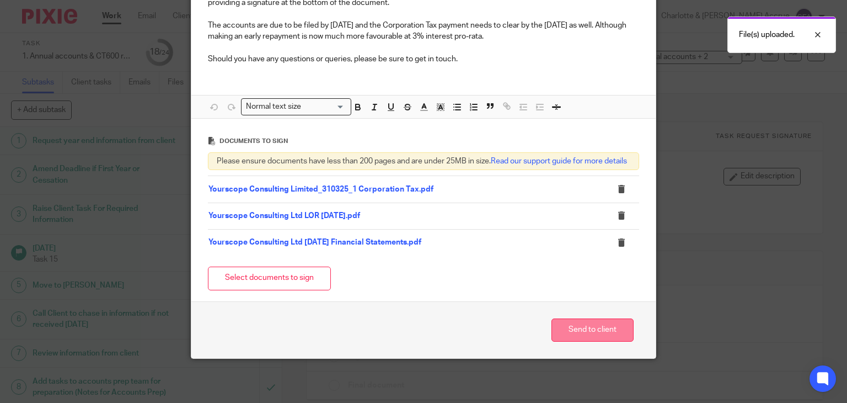
click at [602, 322] on button "Send to client" at bounding box center [593, 330] width 82 height 24
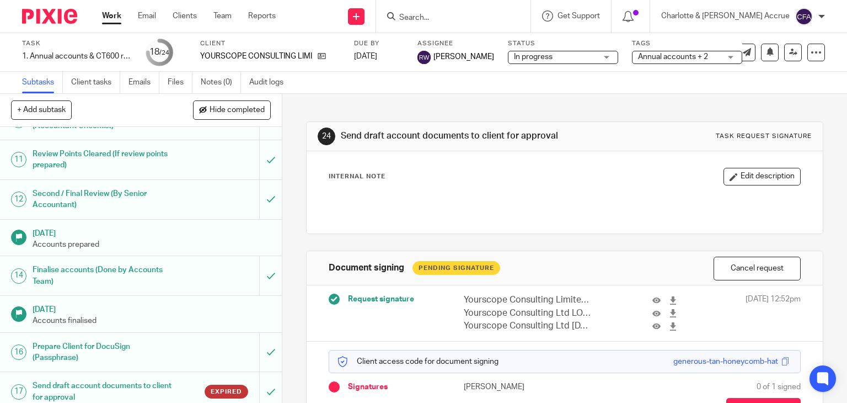
scroll to position [386, 0]
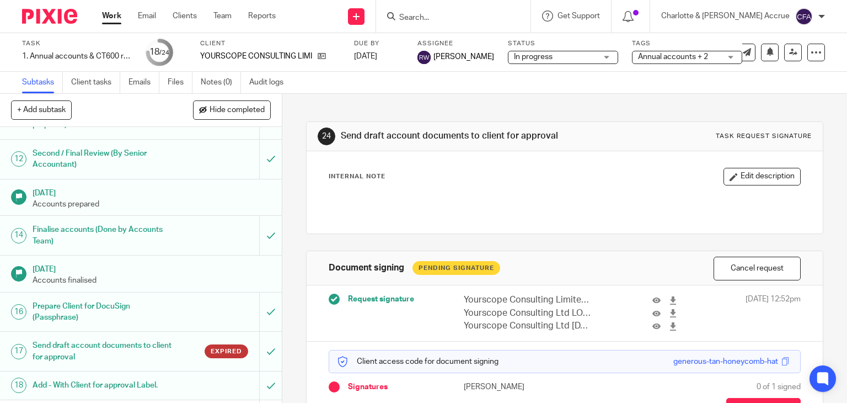
click at [468, 9] on div at bounding box center [453, 16] width 154 height 33
click at [469, 15] on input "Search" at bounding box center [447, 18] width 99 height 10
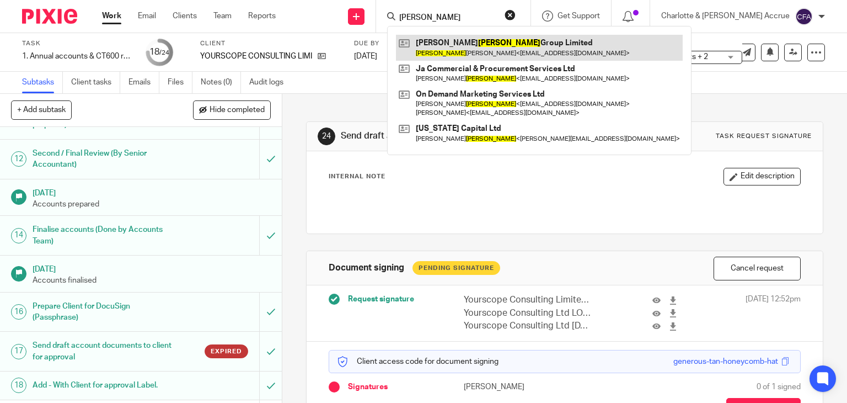
type input "[PERSON_NAME]"
click at [483, 52] on link at bounding box center [539, 47] width 287 height 25
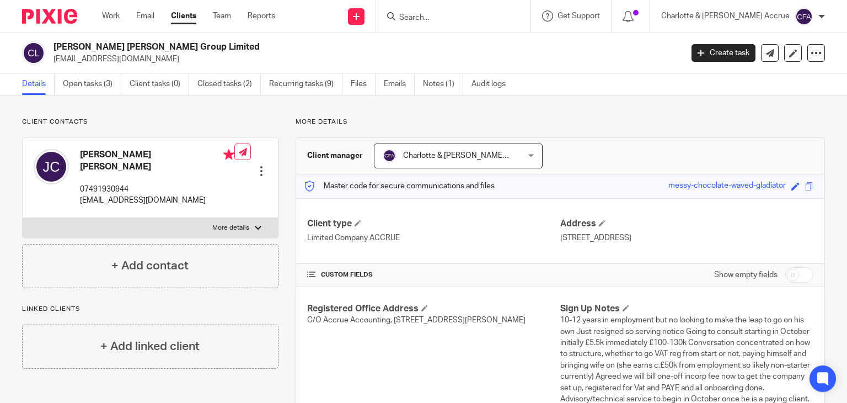
click at [463, 22] on input "Search" at bounding box center [447, 18] width 99 height 10
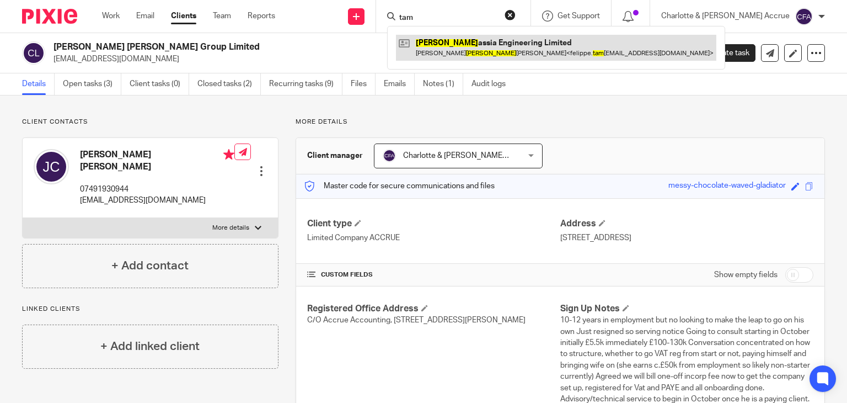
type input "tam"
click at [472, 46] on link at bounding box center [556, 47] width 320 height 25
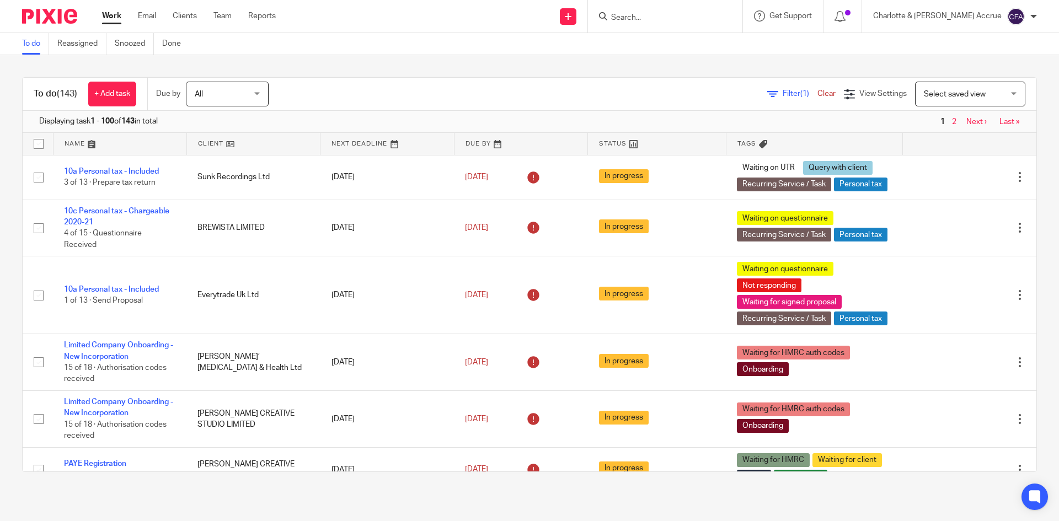
click at [1031, 17] on div at bounding box center [1033, 16] width 7 height 7
click at [184, 15] on link "Clients" at bounding box center [185, 15] width 24 height 11
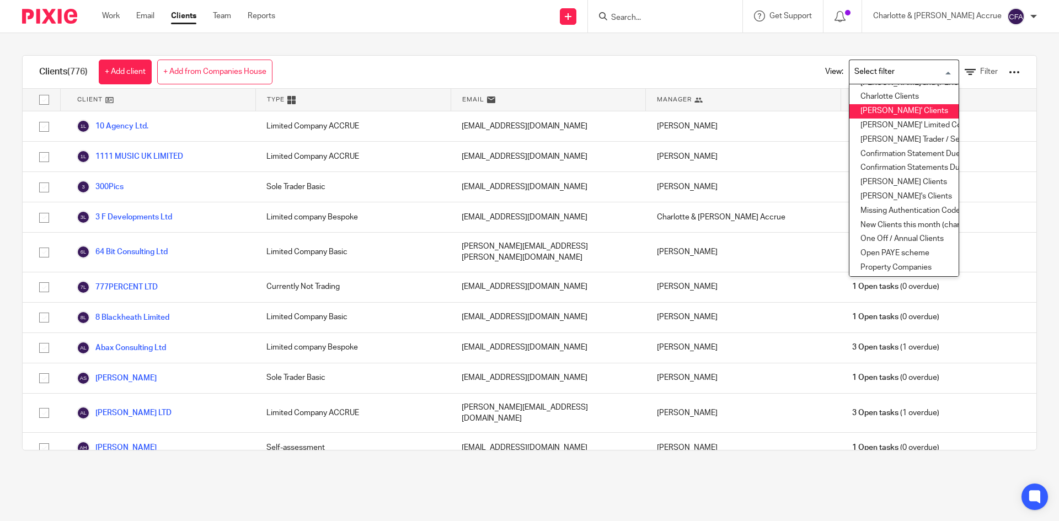
scroll to position [110, 0]
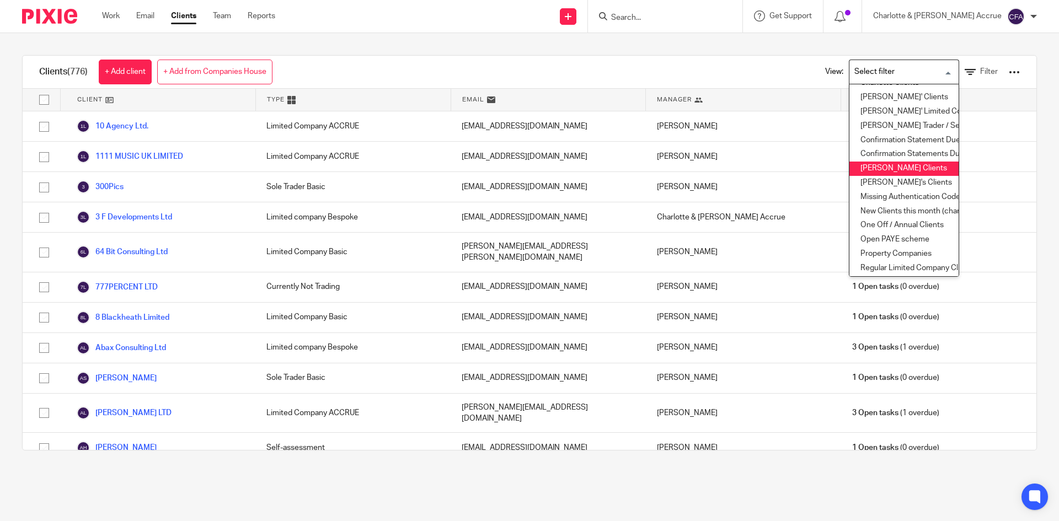
click at [864, 175] on li "[PERSON_NAME] Clients" at bounding box center [903, 169] width 109 height 14
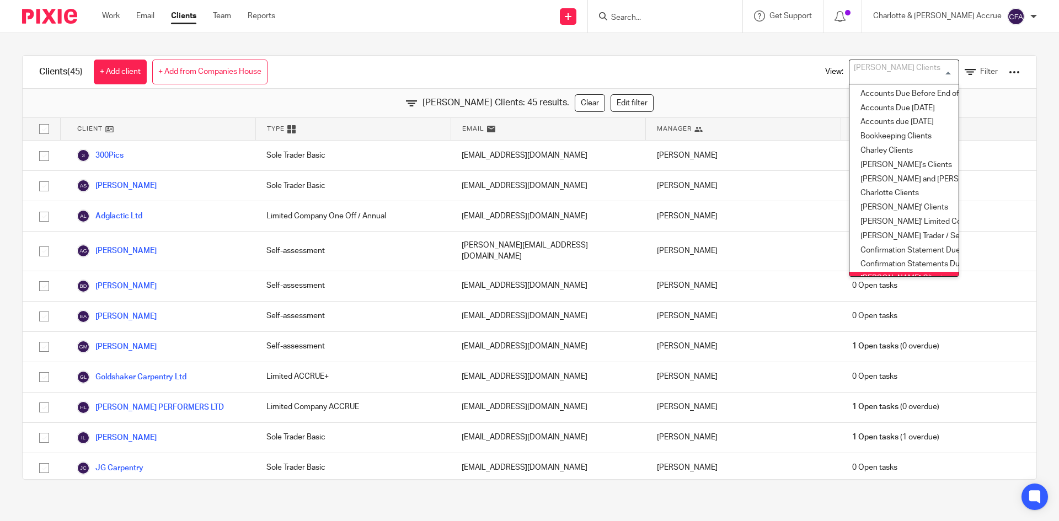
scroll to position [9, 0]
click at [47, 122] on input "checkbox" at bounding box center [44, 129] width 21 height 21
checkbox input "true"
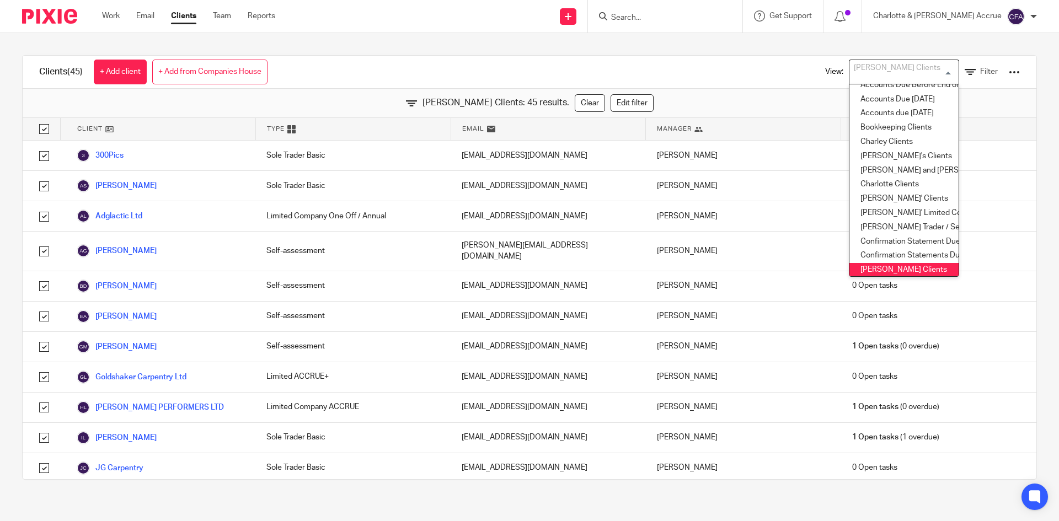
checkbox input "true"
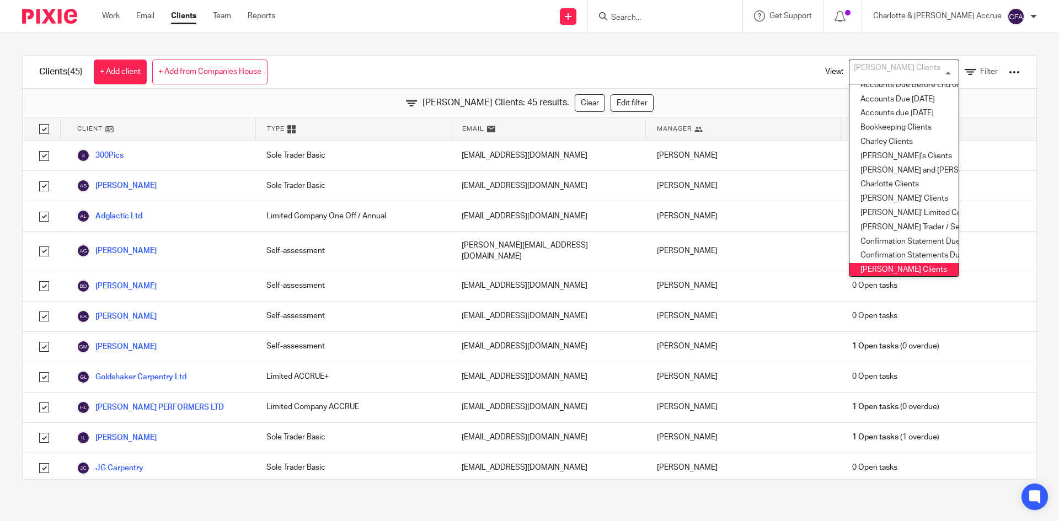
checkbox input "true"
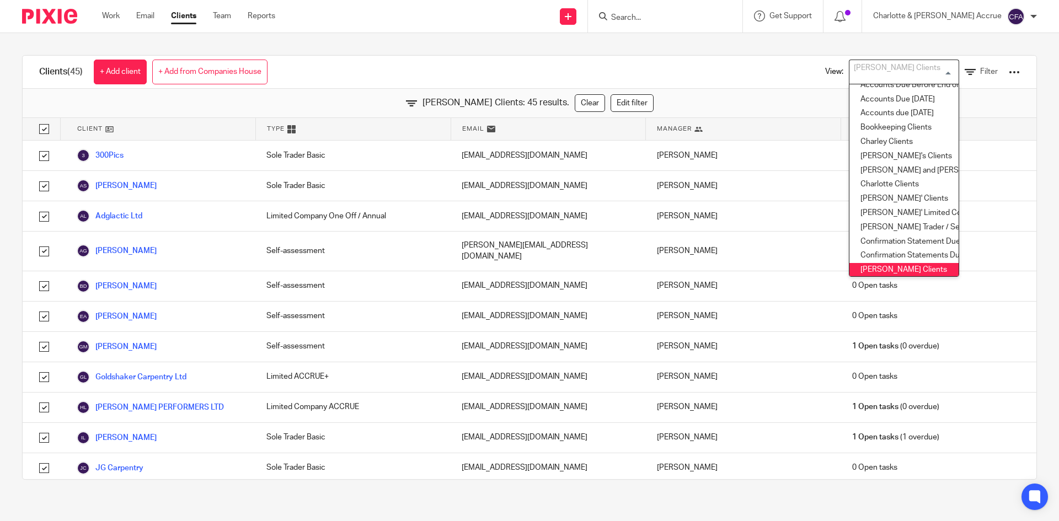
checkbox input "true"
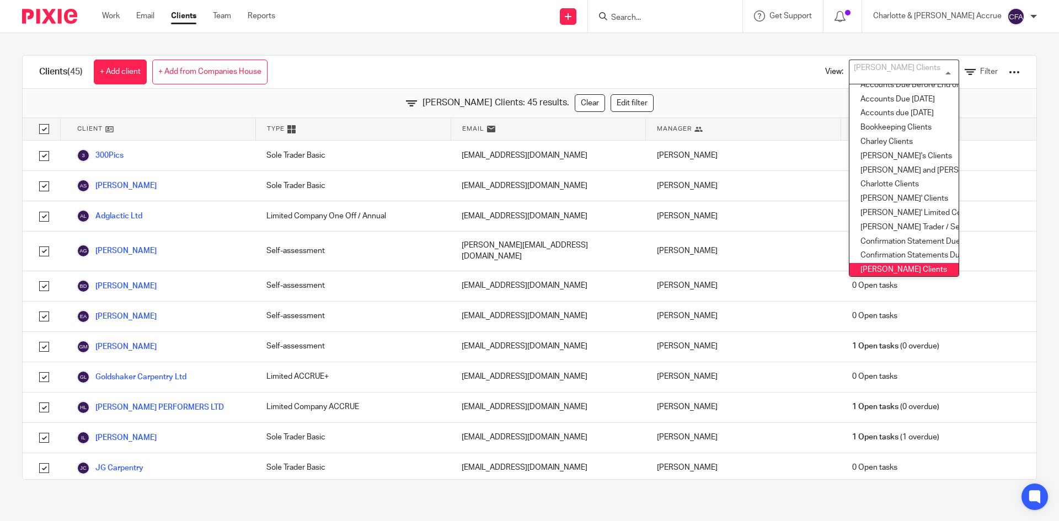
checkbox input "true"
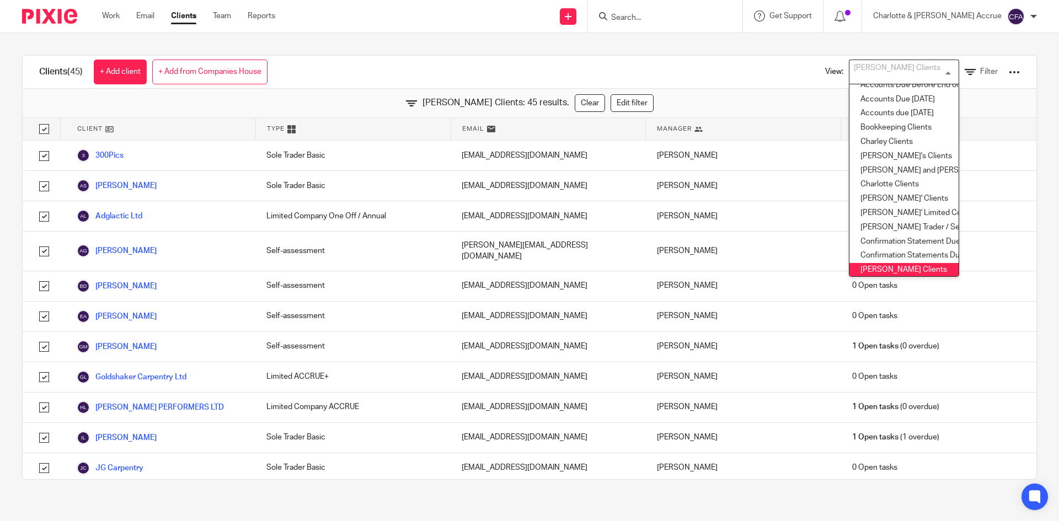
checkbox input "true"
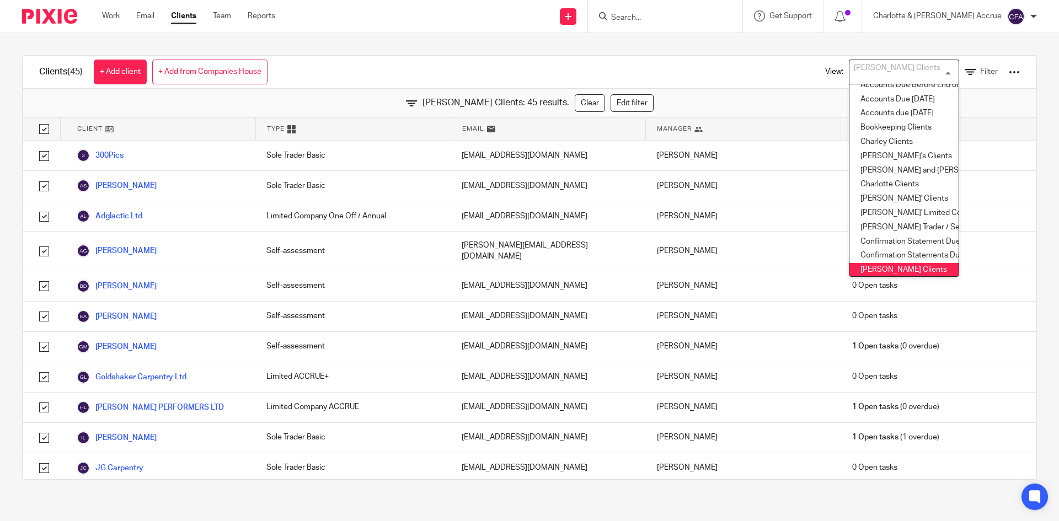
checkbox input "true"
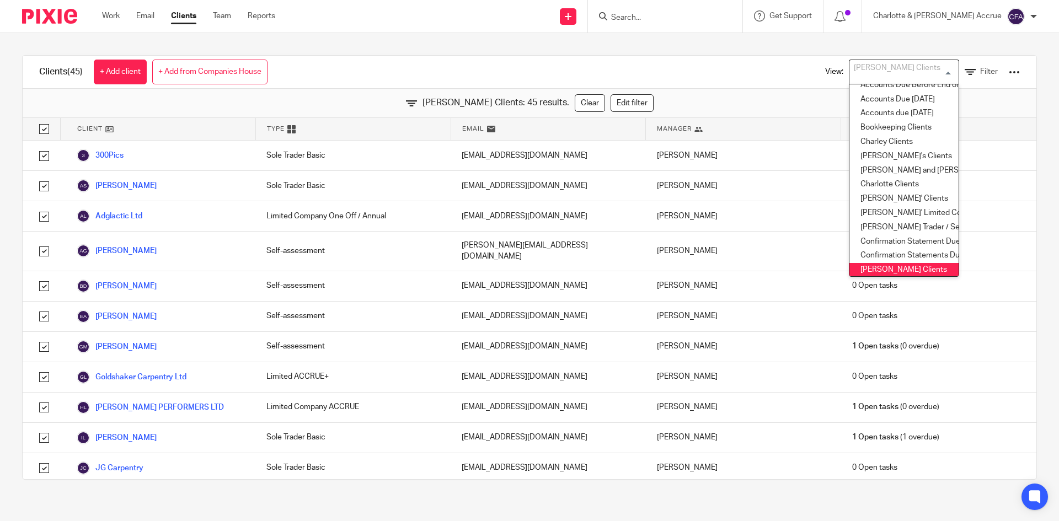
checkbox input "true"
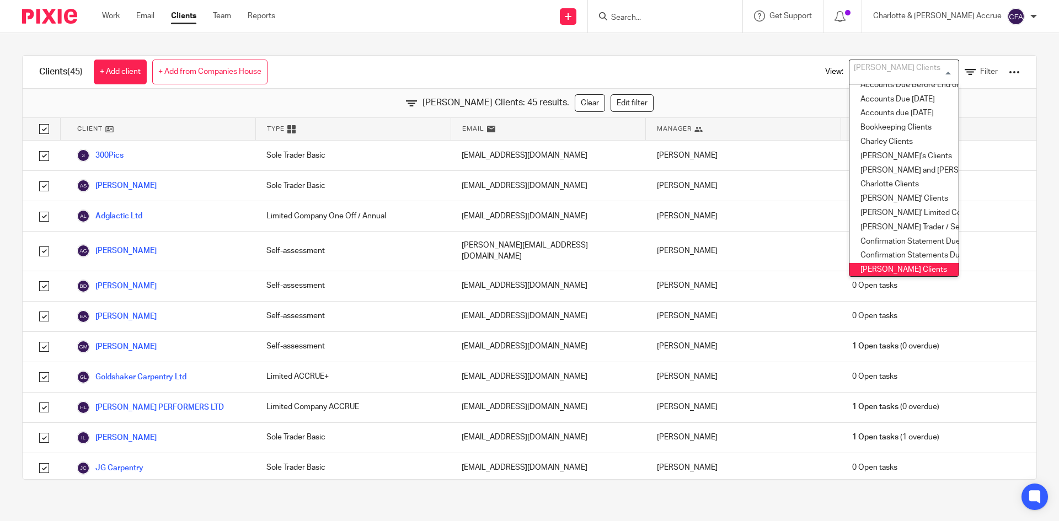
checkbox input "true"
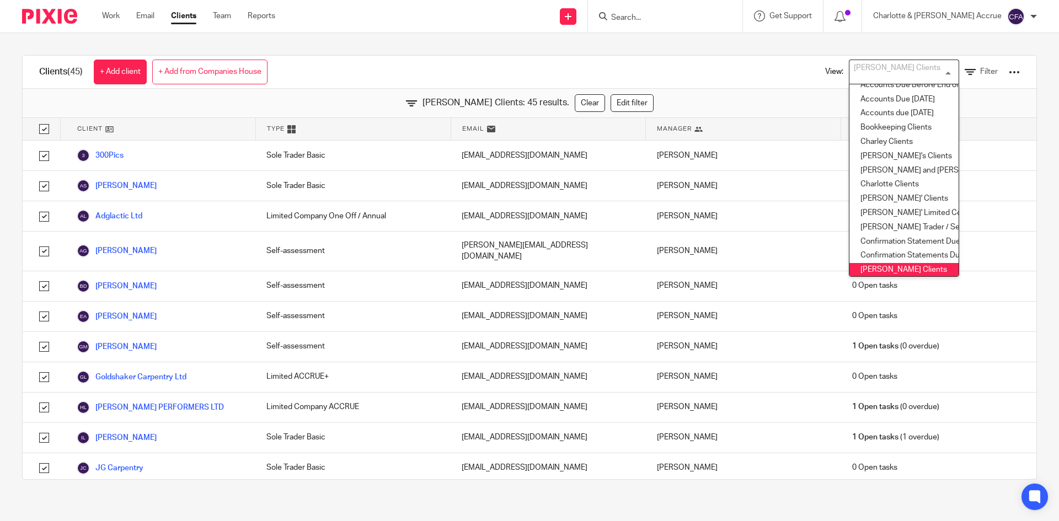
checkbox input "true"
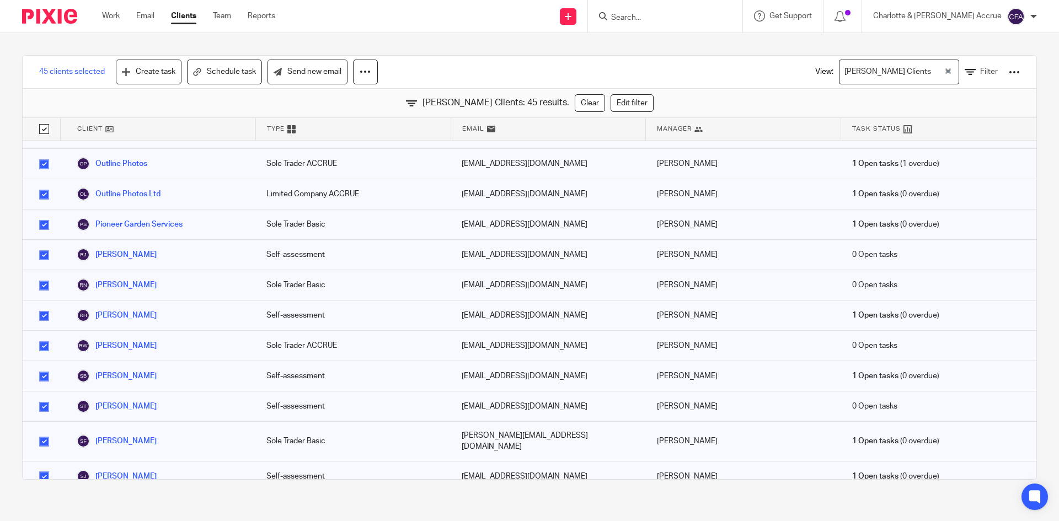
scroll to position [1026, 0]
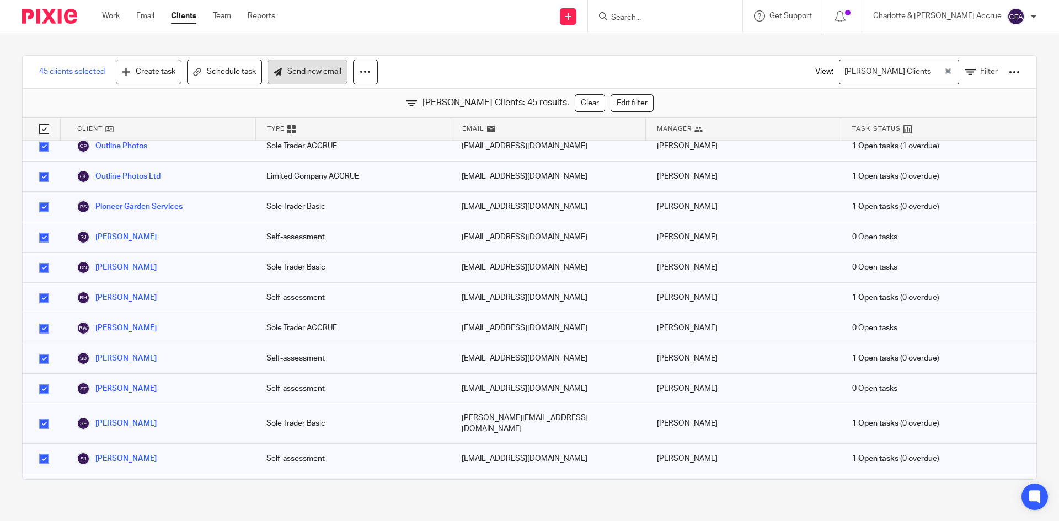
click at [297, 77] on link "Send new email" at bounding box center [307, 72] width 80 height 25
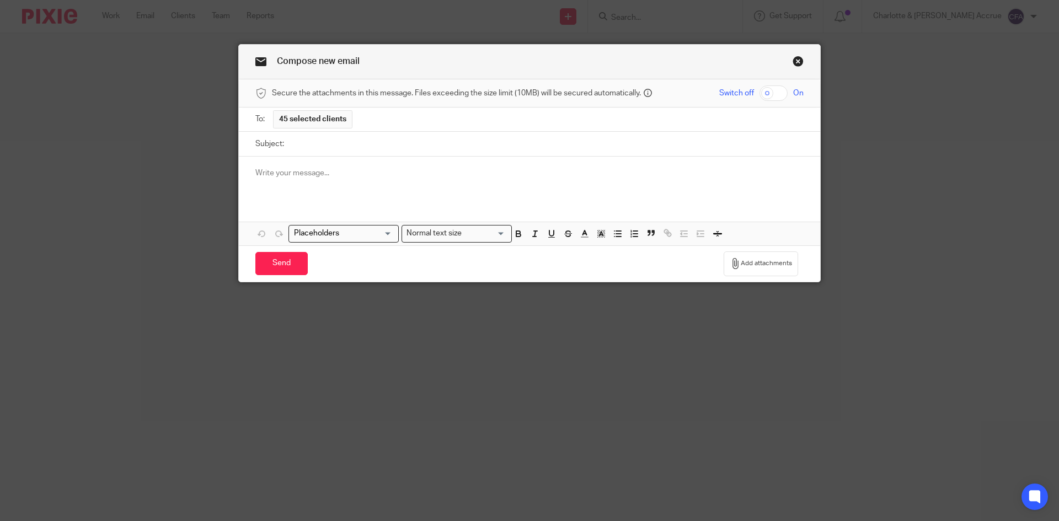
click at [325, 151] on input "Subject:" at bounding box center [547, 144] width 514 height 25
click at [326, 170] on p at bounding box center [529, 173] width 548 height 11
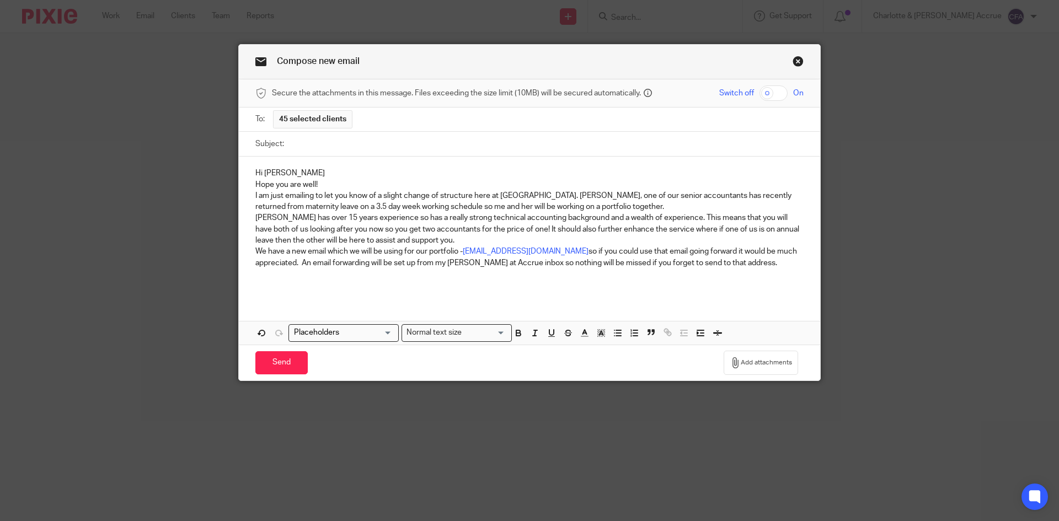
click at [290, 142] on input "Subject:" at bounding box center [547, 144] width 514 height 25
type input "Update From Accrue"
click at [290, 171] on p "Hi [PERSON_NAME]" at bounding box center [529, 173] width 548 height 11
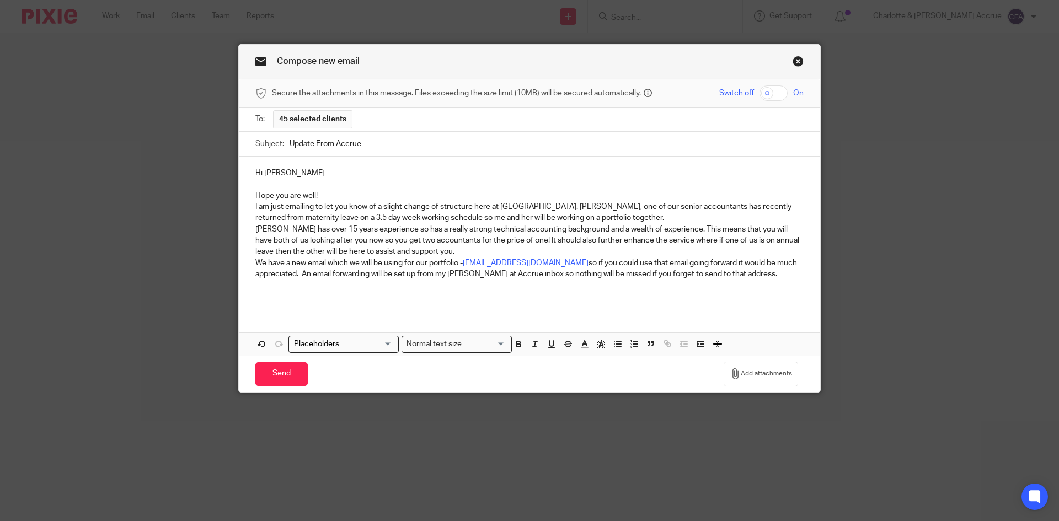
click at [324, 191] on p "Hope you are well!" at bounding box center [529, 195] width 548 height 11
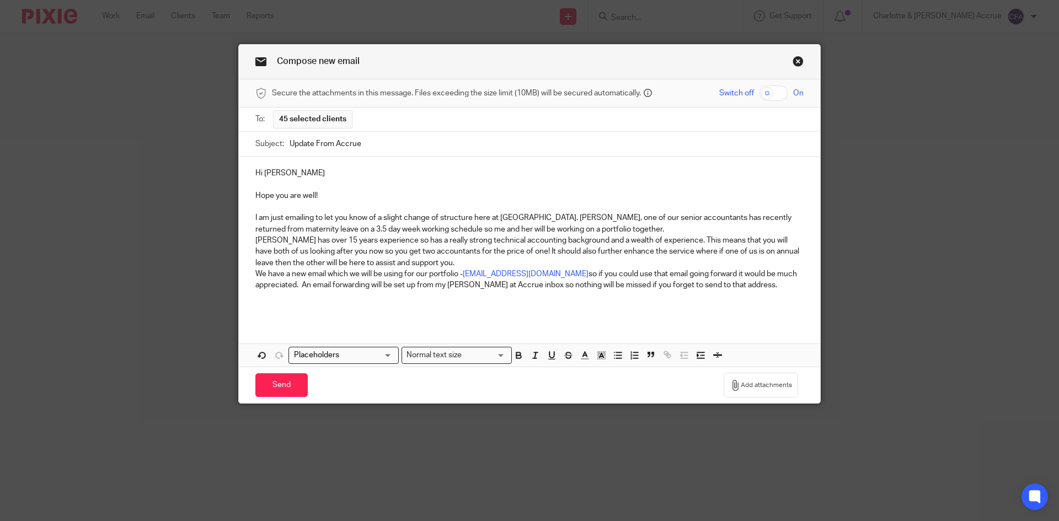
click at [594, 230] on p "I am just emailing to let you know of a slight change of structure here at [GEO…" at bounding box center [529, 223] width 548 height 23
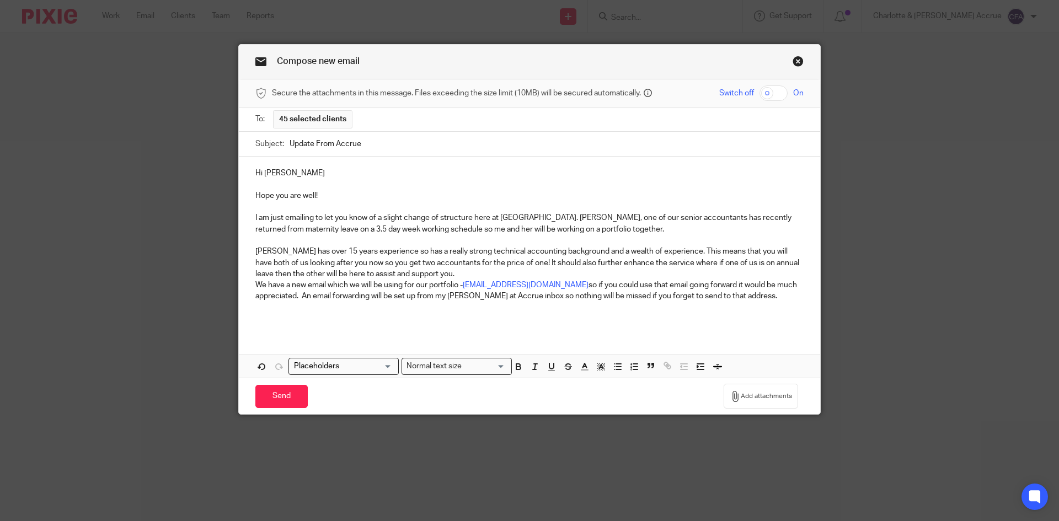
click at [452, 273] on p "[PERSON_NAME] has over 15 years experience so has a really strong technical acc…" at bounding box center [529, 263] width 548 height 34
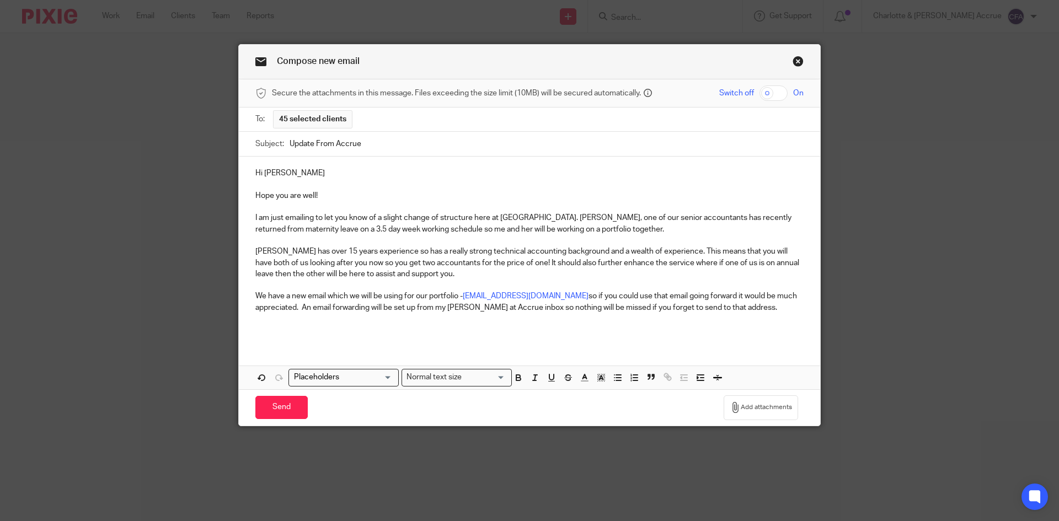
click at [298, 309] on p "We have a new email which we will be using for our portfolio - [EMAIL_ADDRESS][…" at bounding box center [529, 302] width 548 height 23
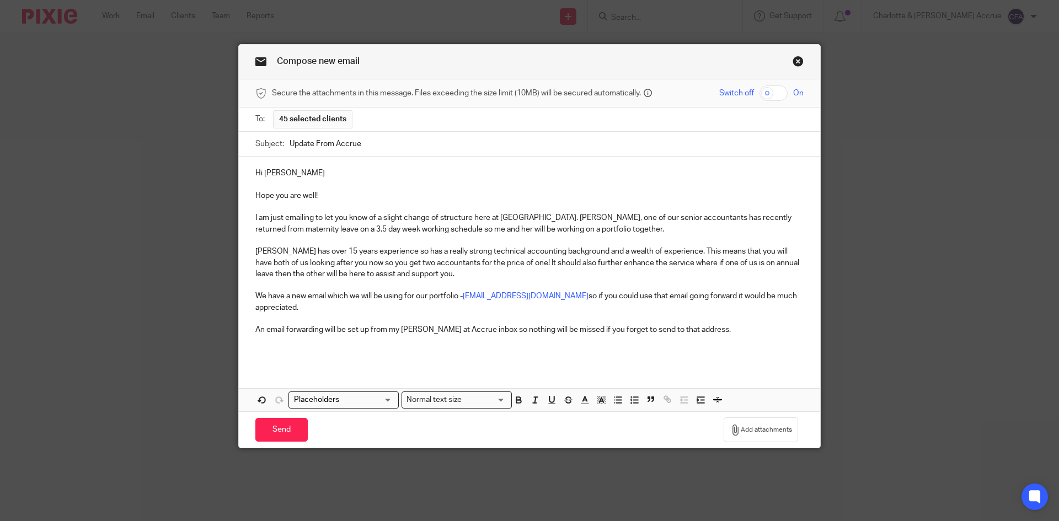
click at [413, 143] on input "Update From Accrue" at bounding box center [547, 144] width 514 height 25
click at [389, 120] on div "To: 45 selected clients" at bounding box center [529, 119] width 548 height 23
click at [317, 403] on input "Search for option" at bounding box center [341, 400] width 102 height 12
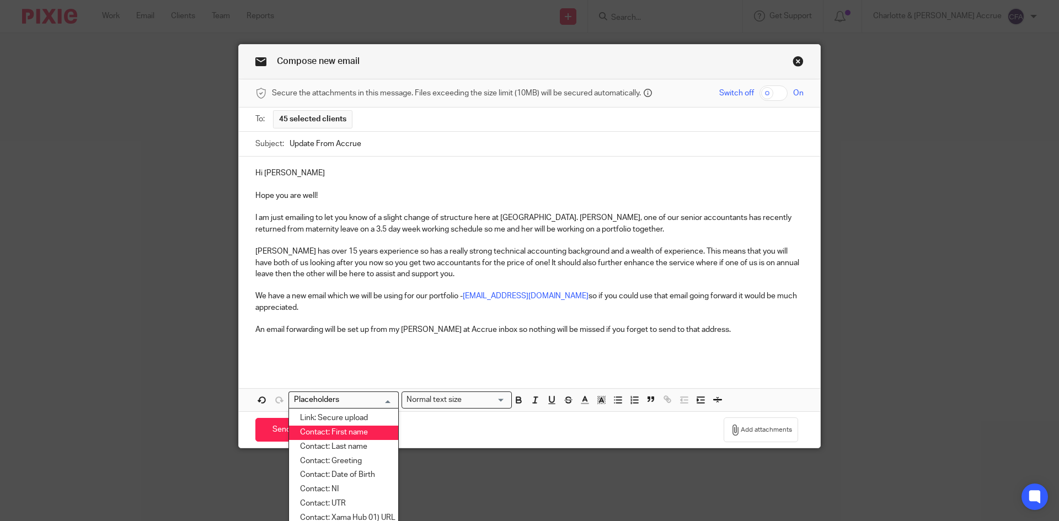
click at [323, 434] on li "Contact: First name" at bounding box center [343, 433] width 109 height 14
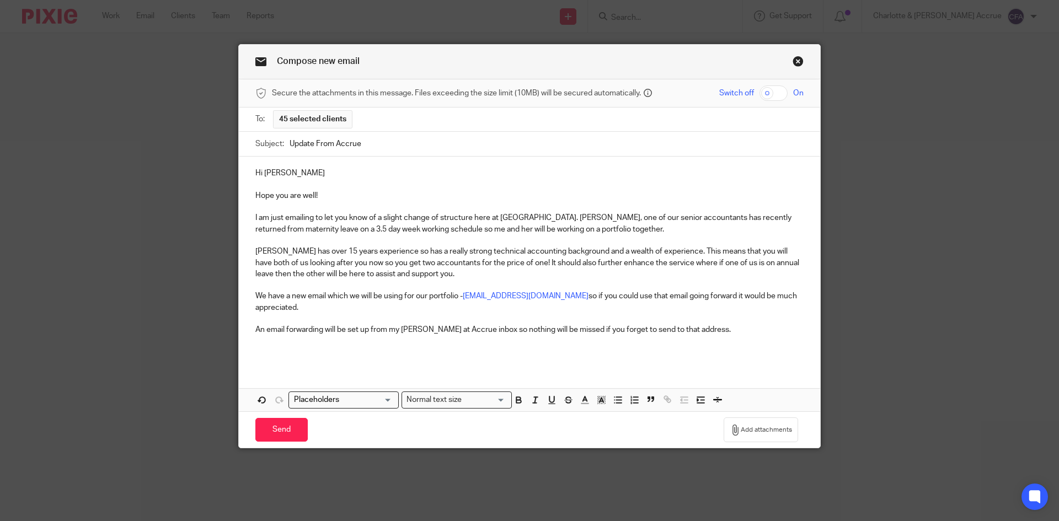
click at [288, 168] on p "Hi [PERSON_NAME]" at bounding box center [529, 173] width 548 height 11
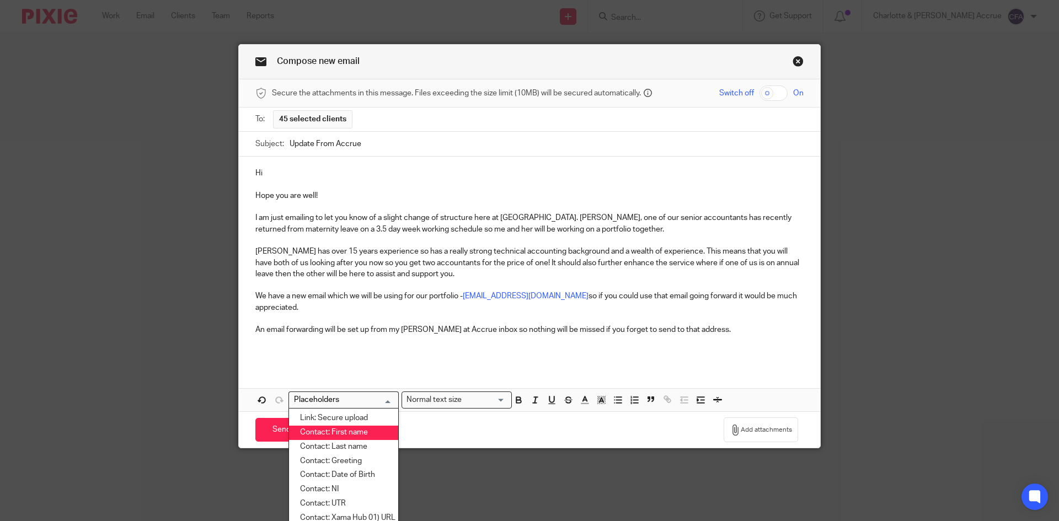
click at [352, 402] on input "Search for option" at bounding box center [341, 400] width 102 height 12
click at [352, 436] on li "Contact: First name" at bounding box center [343, 433] width 109 height 14
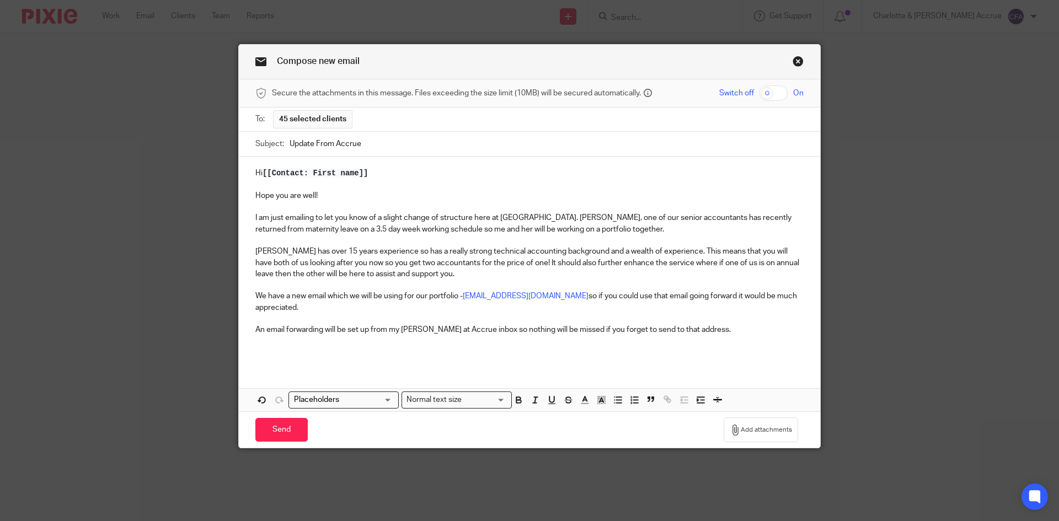
click at [261, 172] on p "Hi [[Contact: First name]]" at bounding box center [529, 173] width 548 height 11
click at [269, 433] on input "Send" at bounding box center [281, 430] width 52 height 24
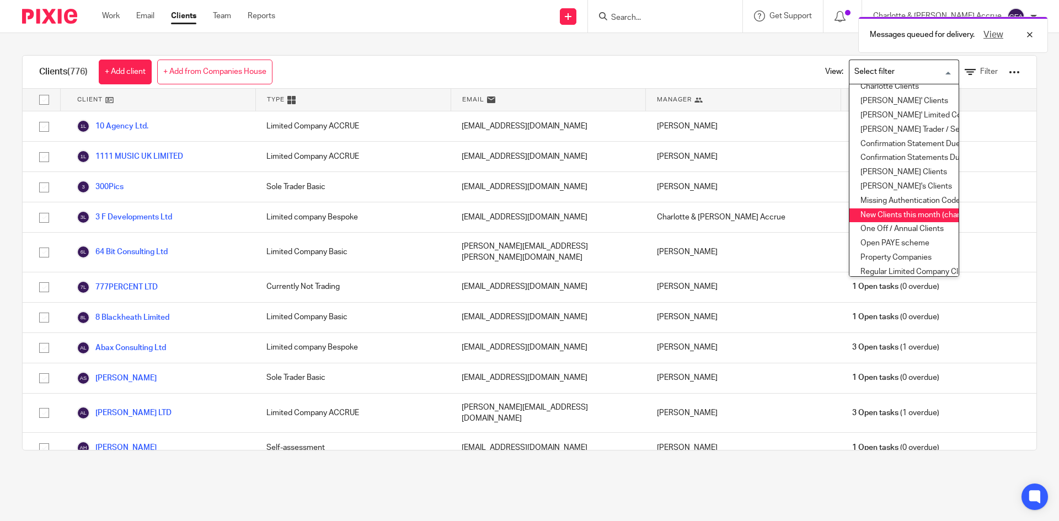
scroll to position [110, 0]
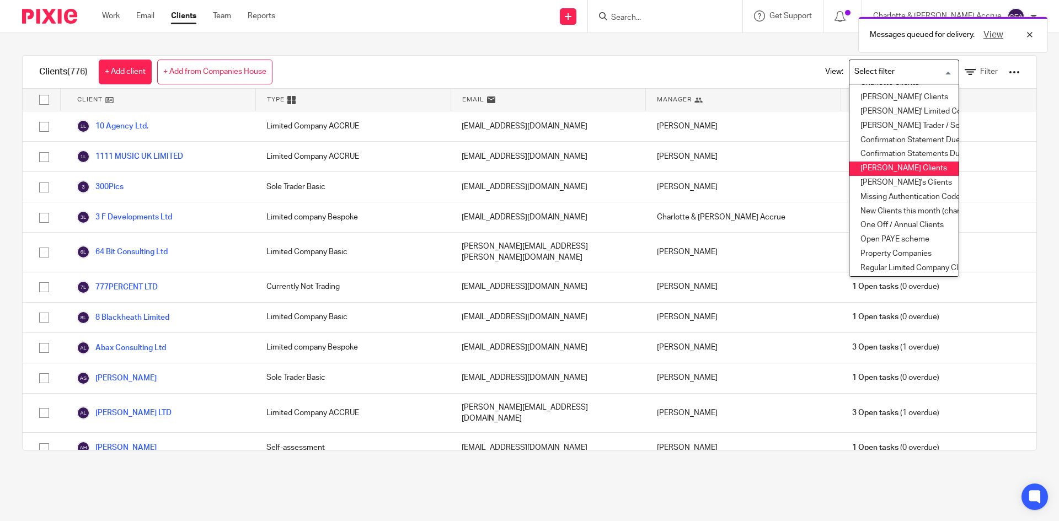
click at [885, 172] on li "[PERSON_NAME] Clients" at bounding box center [903, 169] width 109 height 14
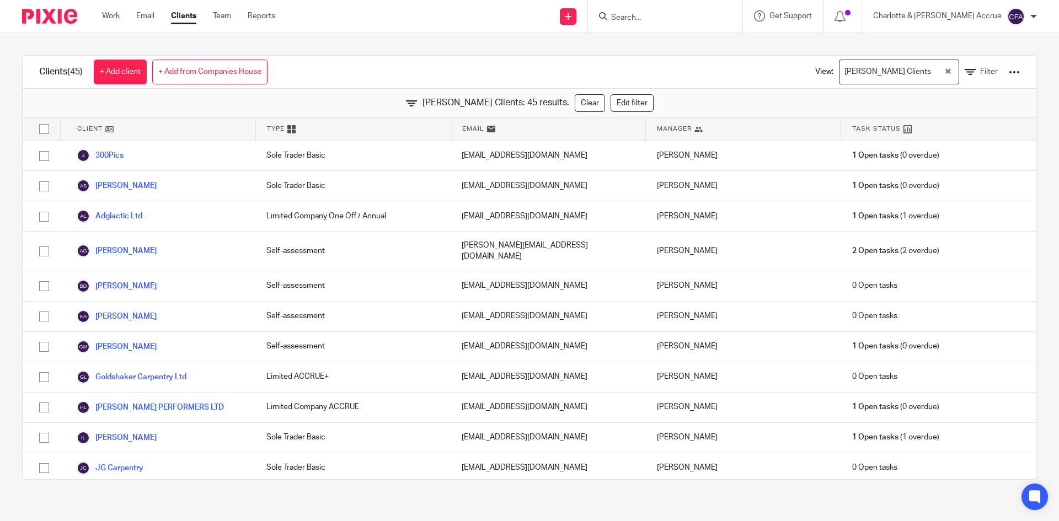
click at [39, 129] on input "checkbox" at bounding box center [44, 129] width 21 height 21
checkbox input "true"
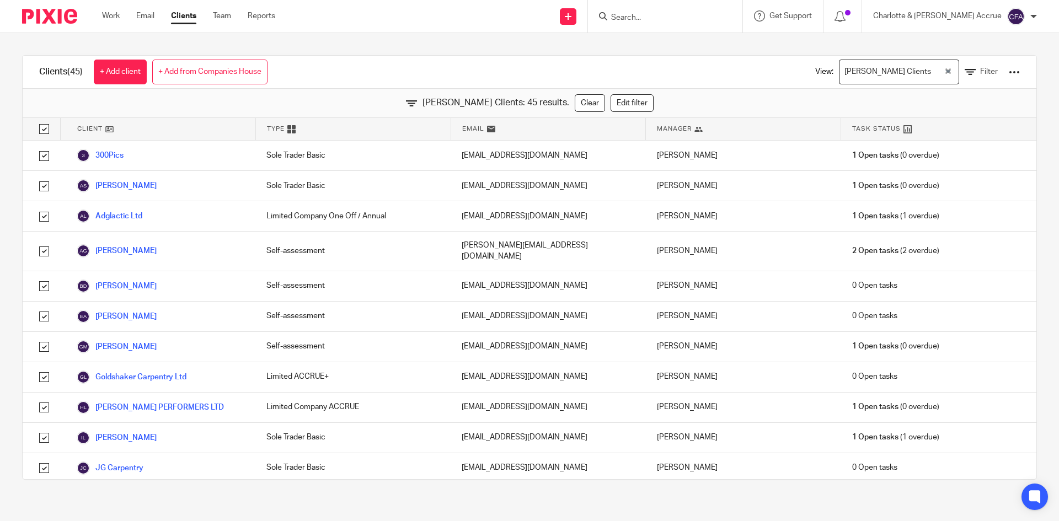
checkbox input "true"
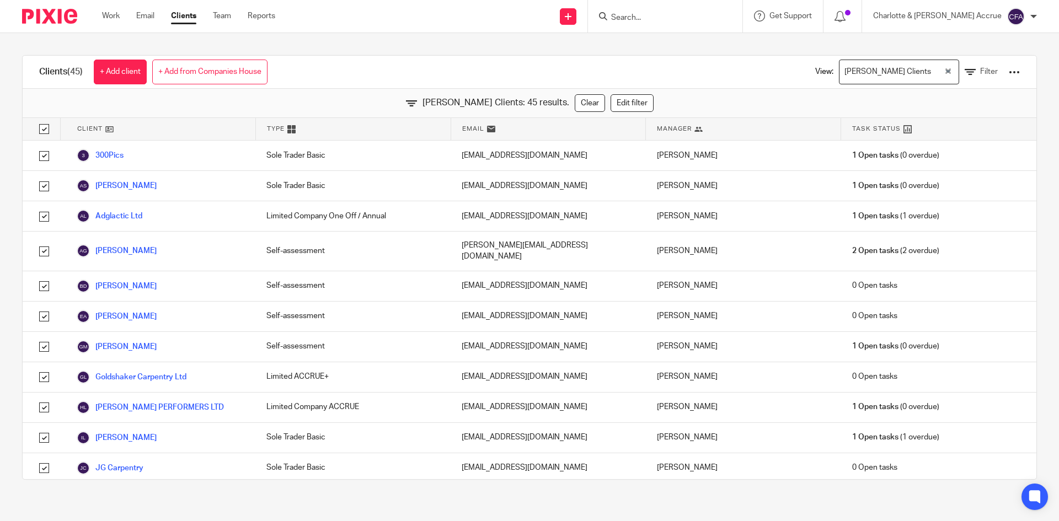
checkbox input "true"
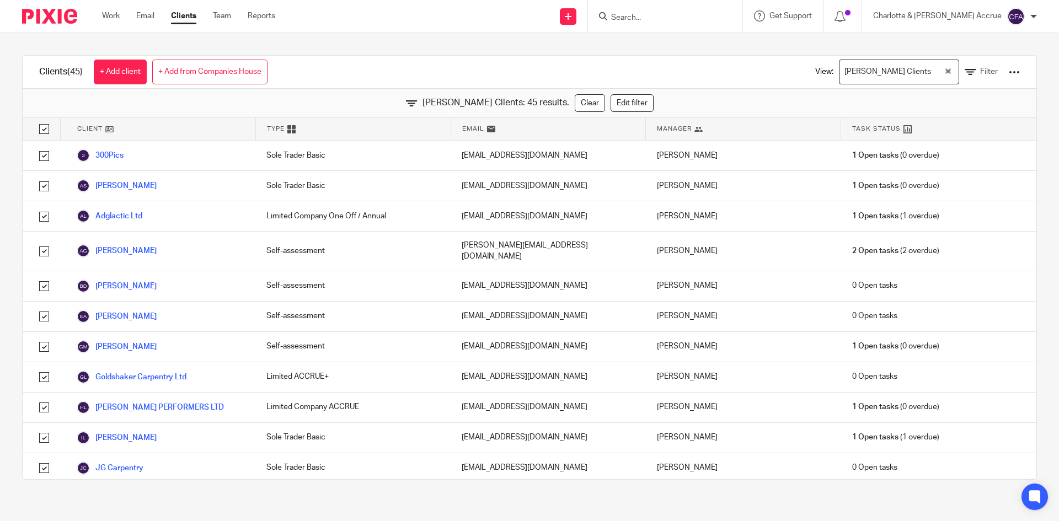
checkbox input "true"
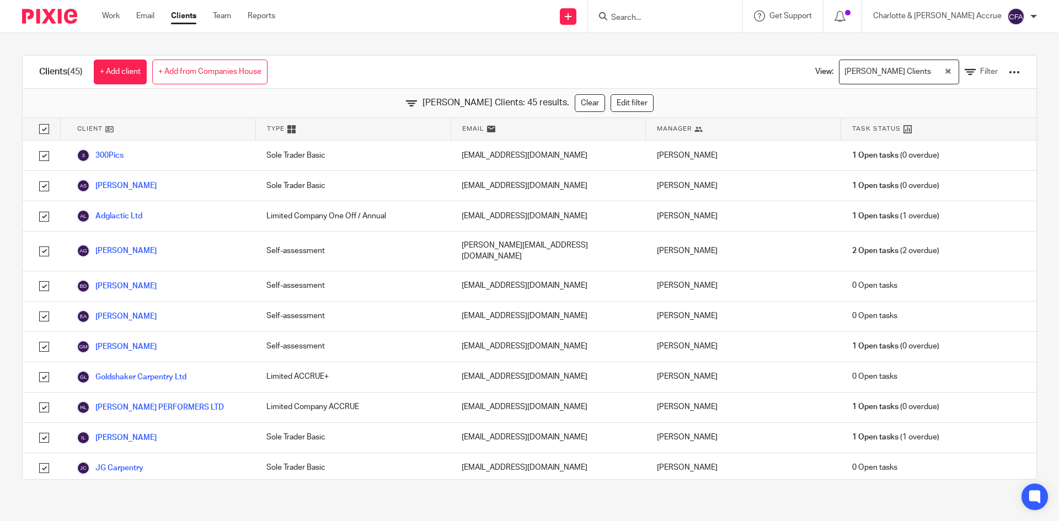
checkbox input "true"
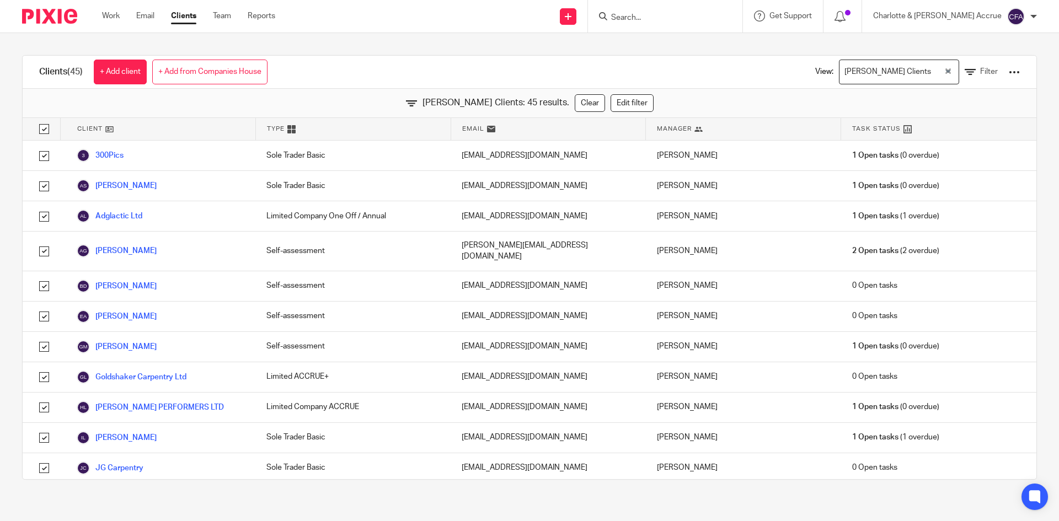
checkbox input "true"
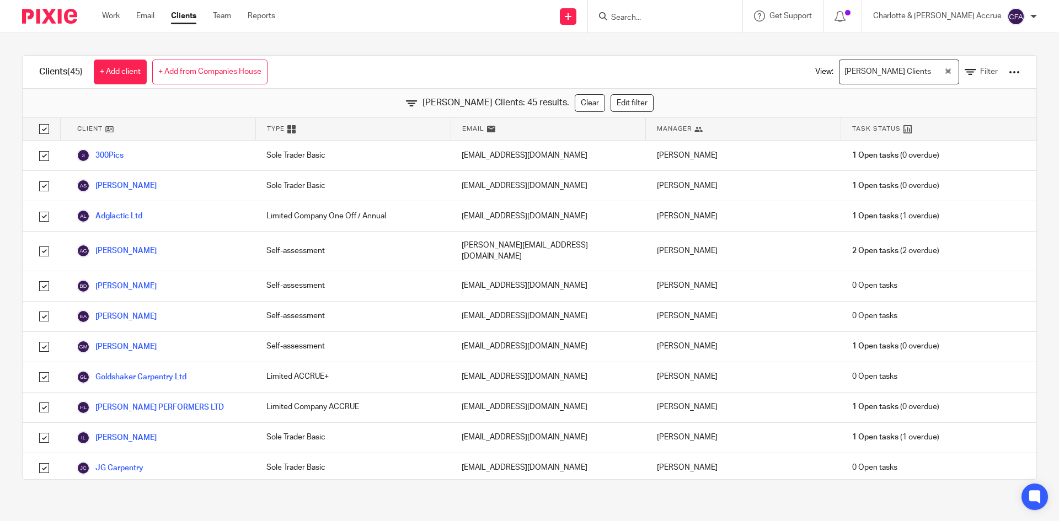
checkbox input "true"
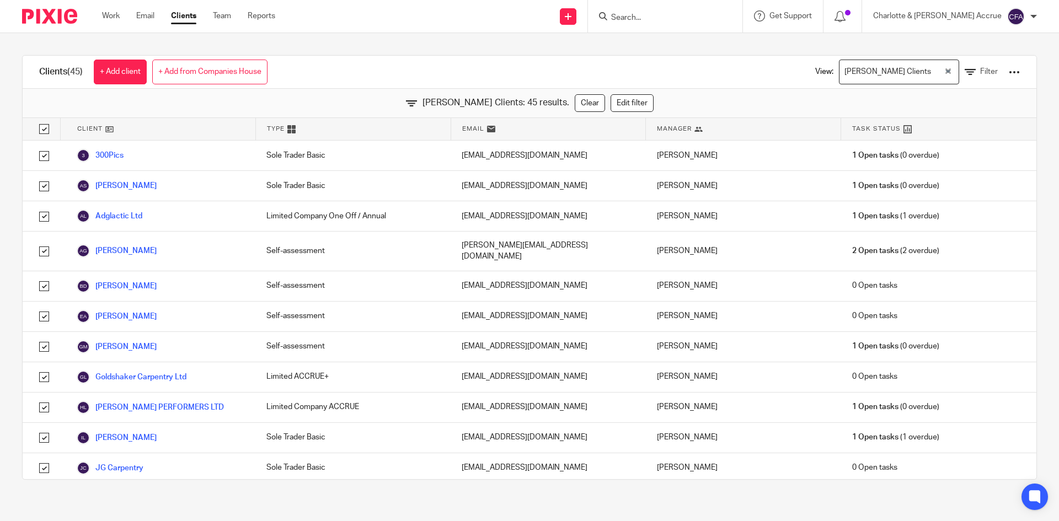
checkbox input "true"
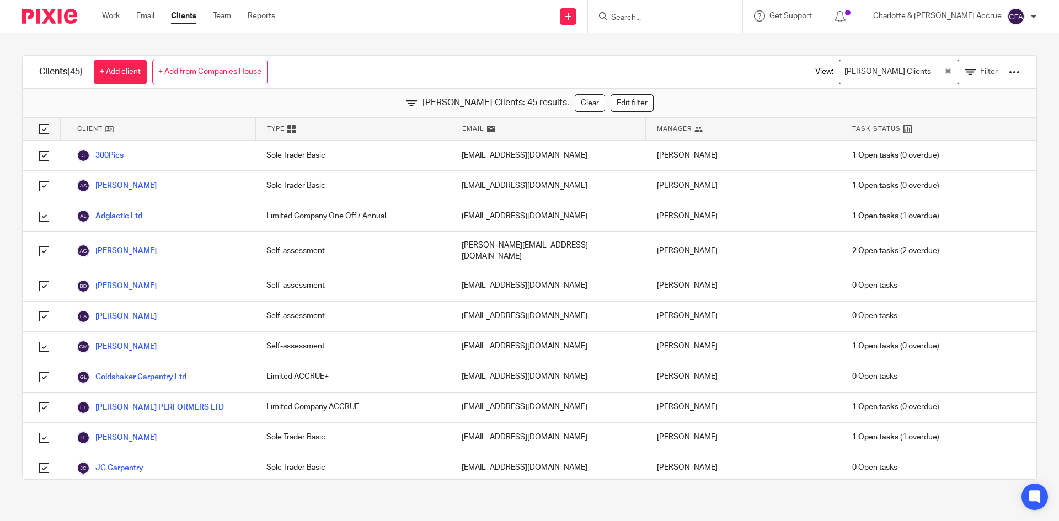
checkbox input "true"
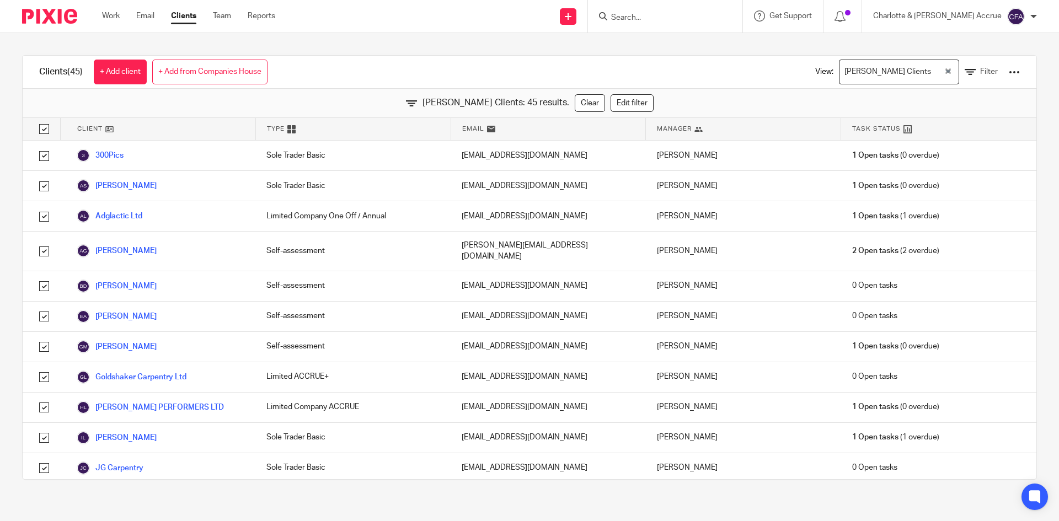
checkbox input "true"
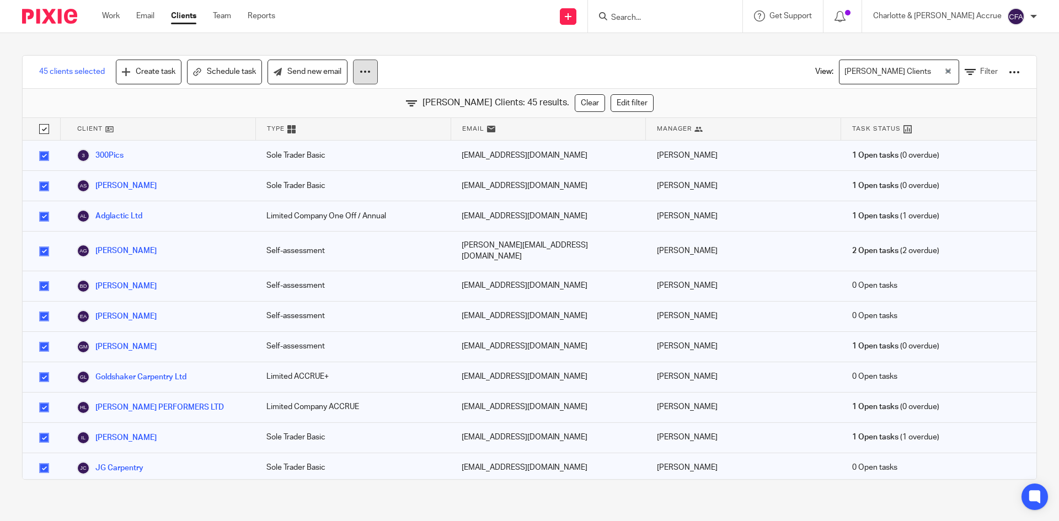
click at [362, 79] on button at bounding box center [365, 72] width 25 height 25
click at [433, 67] on div "45 clients selected Create task Schedule task Send new email View: Finn's Clien…" at bounding box center [530, 72] width 1014 height 33
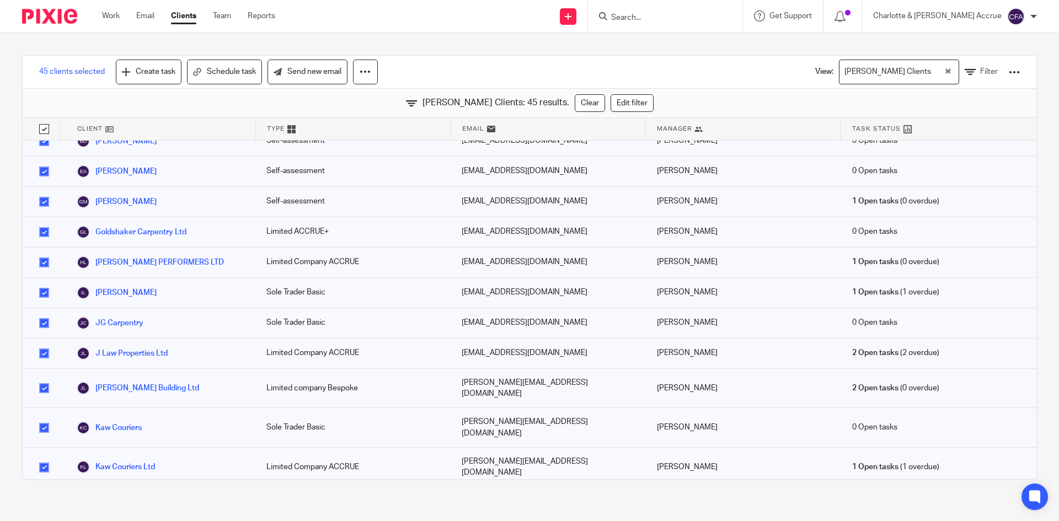
scroll to position [143, 0]
click at [364, 63] on button at bounding box center [365, 72] width 25 height 25
click at [345, 100] on link "Update property" at bounding box center [334, 103] width 74 height 17
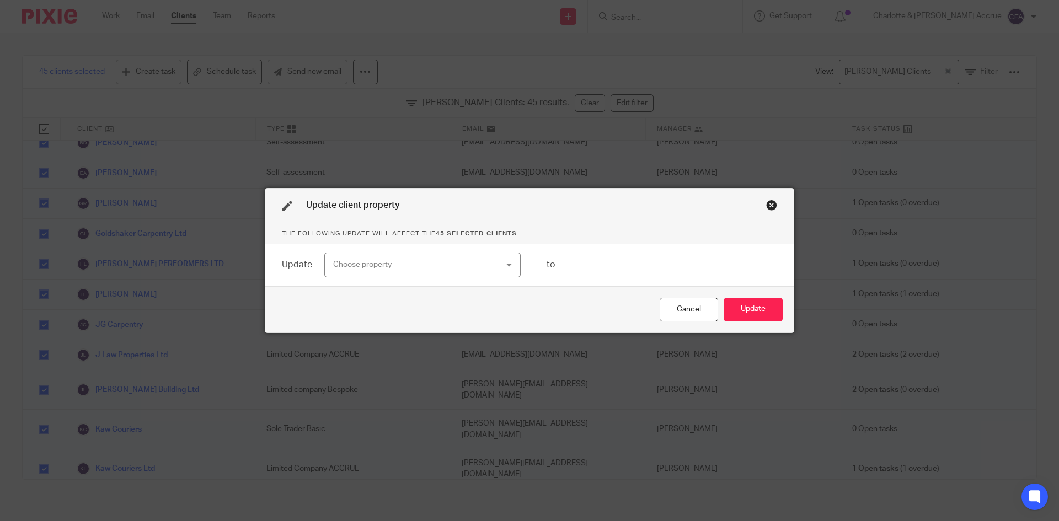
click at [409, 270] on div "Choose property" at bounding box center [407, 264] width 149 height 23
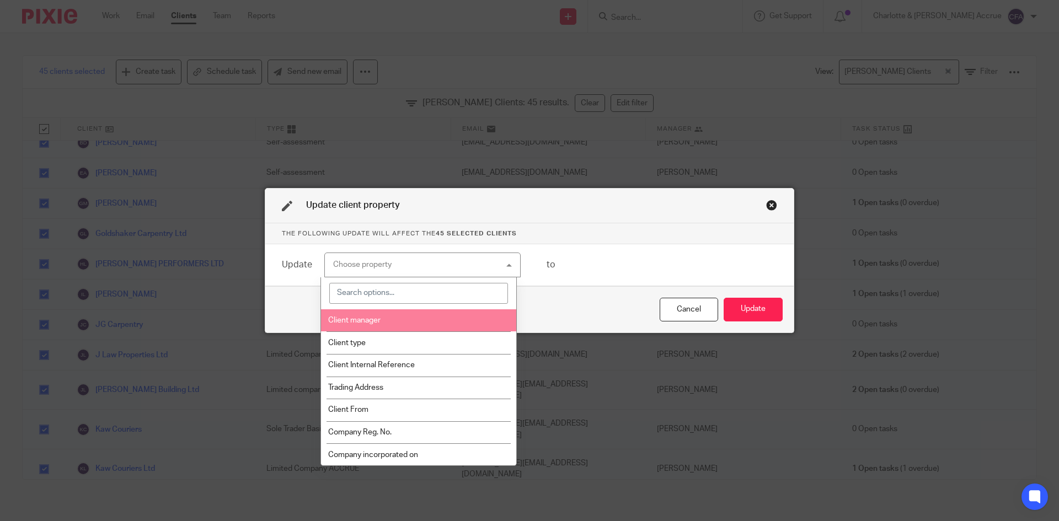
click at [379, 320] on span "Client manager" at bounding box center [354, 321] width 52 height 8
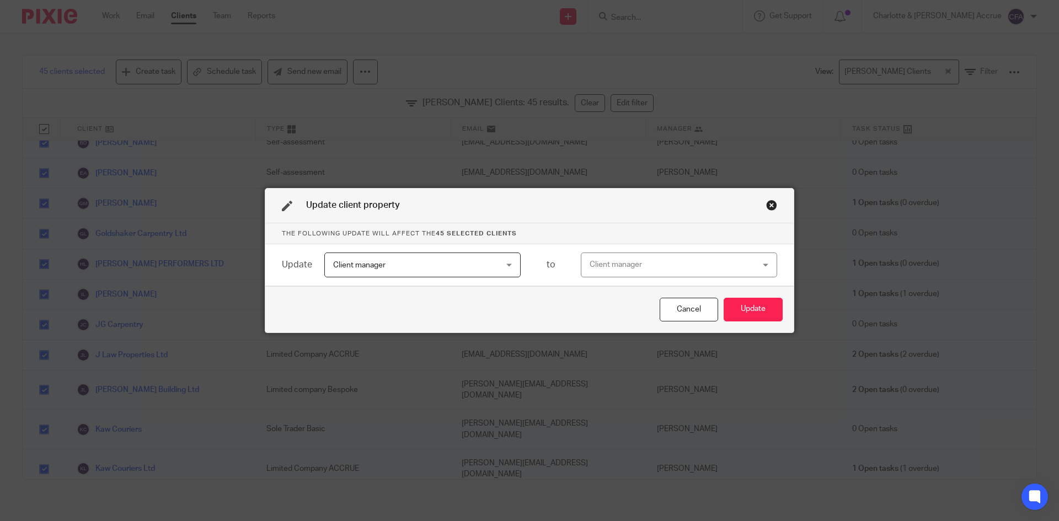
click at [650, 259] on div "Client manager" at bounding box center [664, 264] width 149 height 23
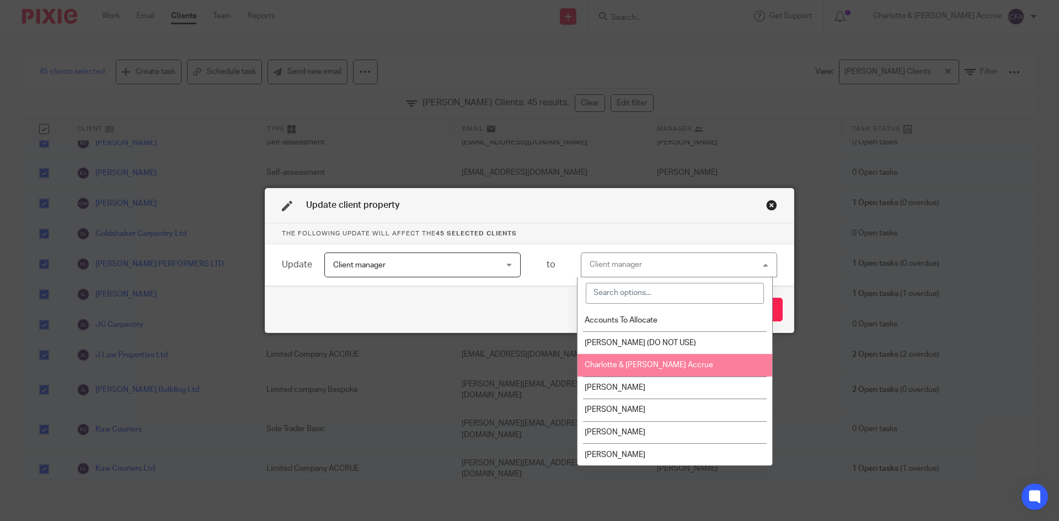
click at [650, 360] on li "Charlotte & [PERSON_NAME] Accrue" at bounding box center [674, 365] width 195 height 23
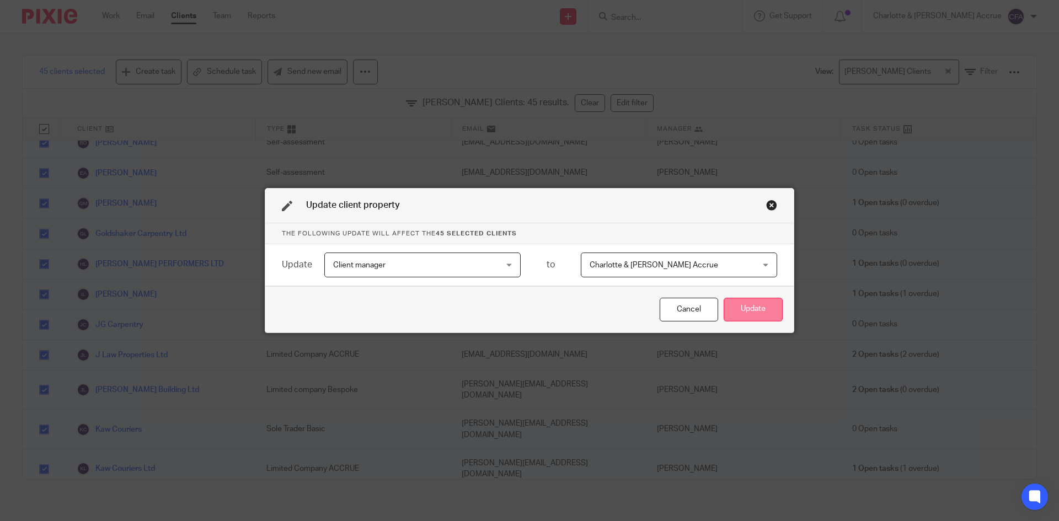
click at [742, 311] on button "Update" at bounding box center [753, 310] width 59 height 24
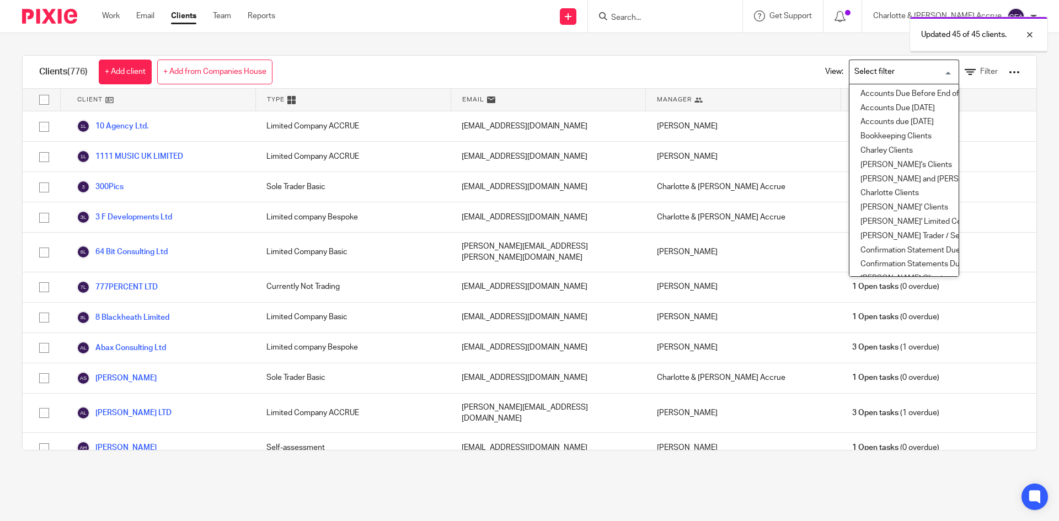
scroll to position [55, 0]
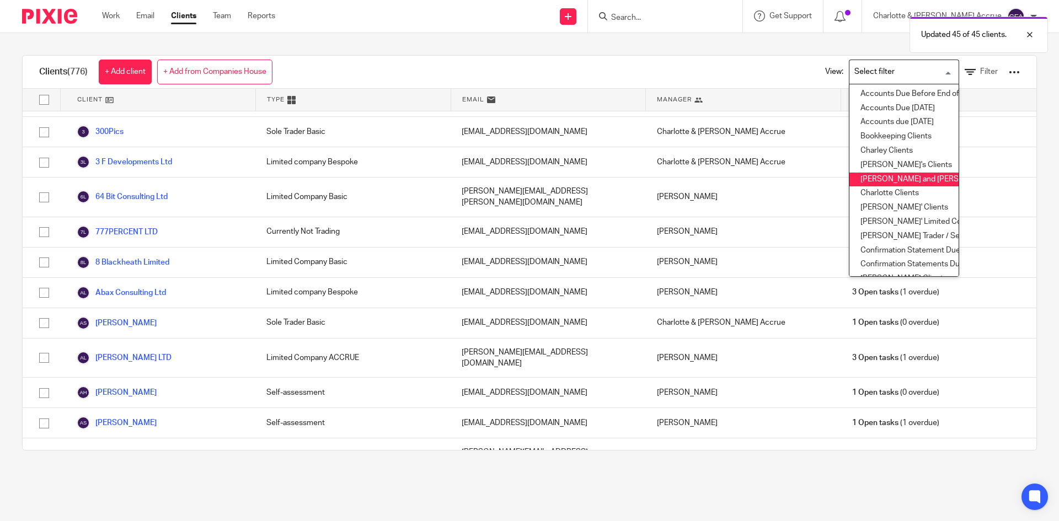
click at [896, 178] on li "[PERSON_NAME] and [PERSON_NAME] Clients" at bounding box center [903, 180] width 109 height 14
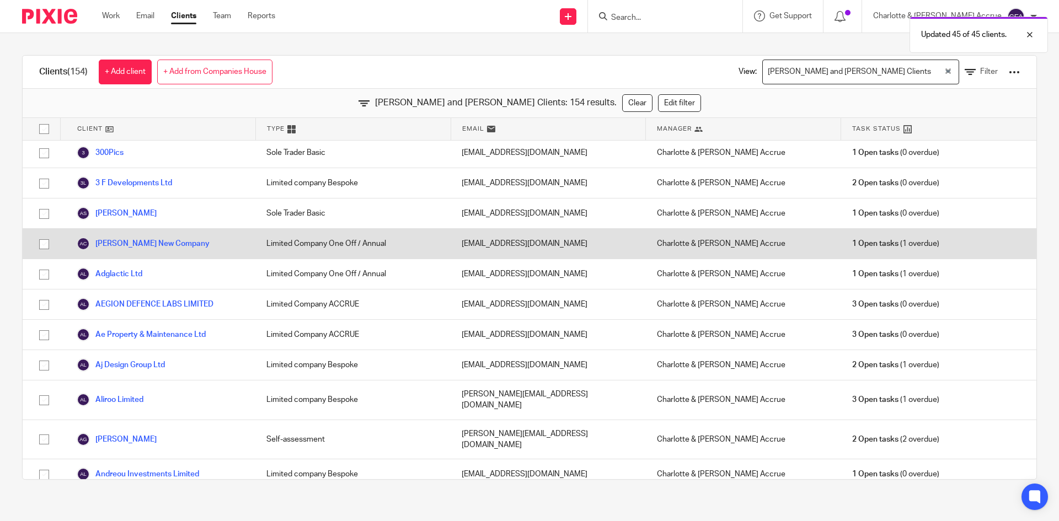
scroll to position [0, 0]
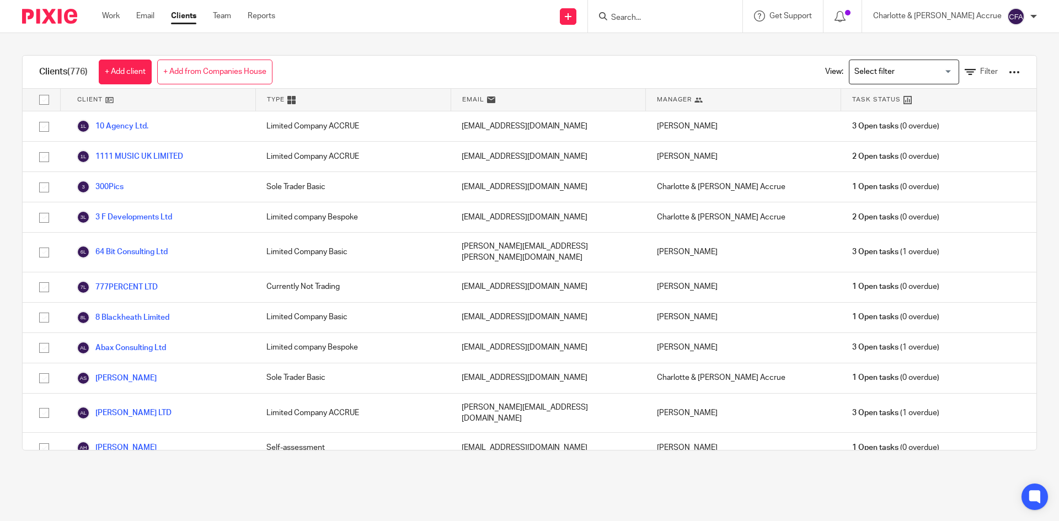
click at [899, 66] on input "Search for option" at bounding box center [901, 71] width 102 height 19
click at [1031, 15] on div at bounding box center [1033, 16] width 7 height 7
click at [984, 79] on span "Logout" at bounding box center [985, 77] width 25 height 8
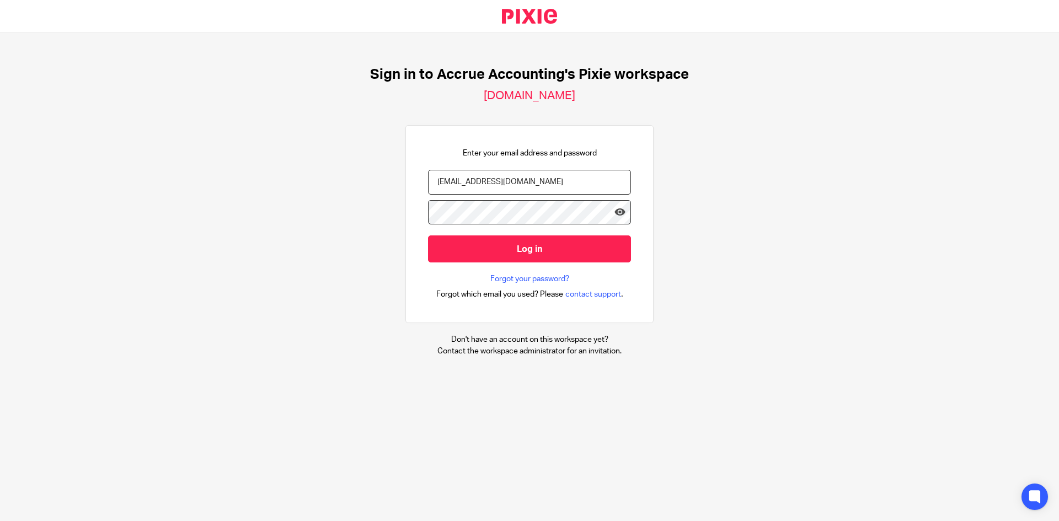
click at [504, 185] on input "[EMAIL_ADDRESS][DOMAIN_NAME]" at bounding box center [529, 182] width 203 height 25
type input "[PERSON_NAME][EMAIL_ADDRESS][DOMAIN_NAME]"
click at [614, 207] on icon at bounding box center [619, 212] width 11 height 11
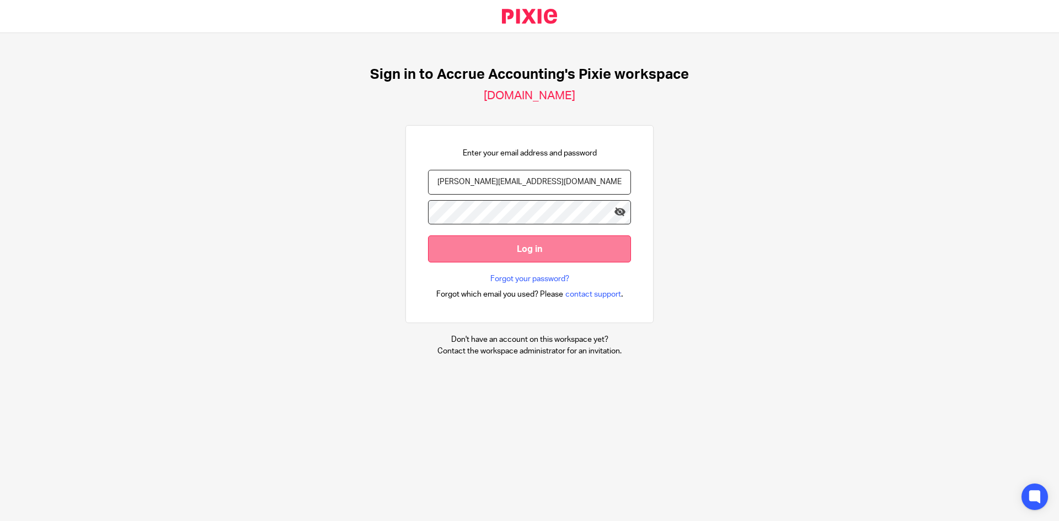
click at [573, 248] on input "Log in" at bounding box center [529, 248] width 203 height 27
